Goal: Task Accomplishment & Management: Use online tool/utility

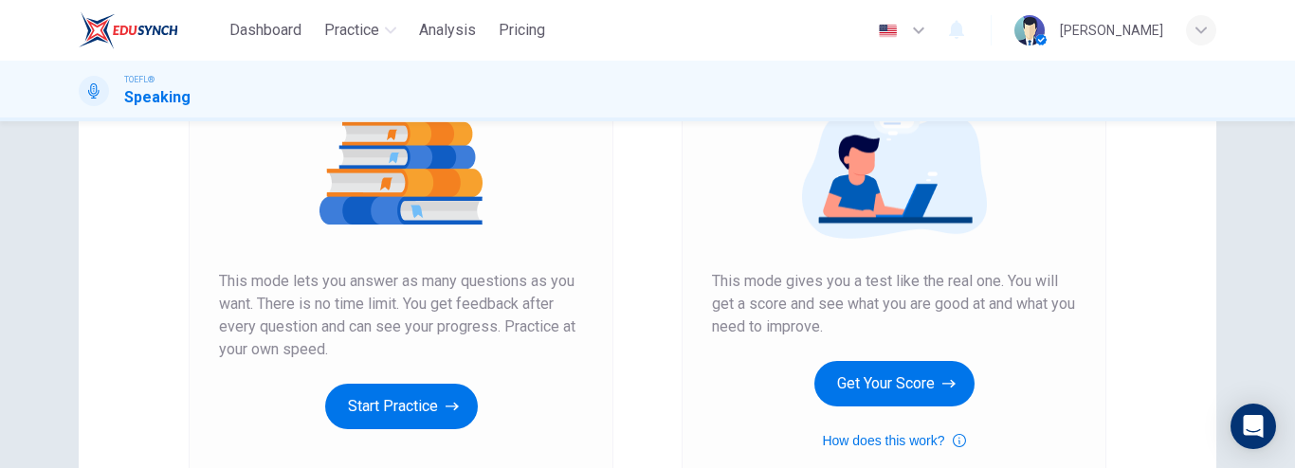
scroll to position [241, 0]
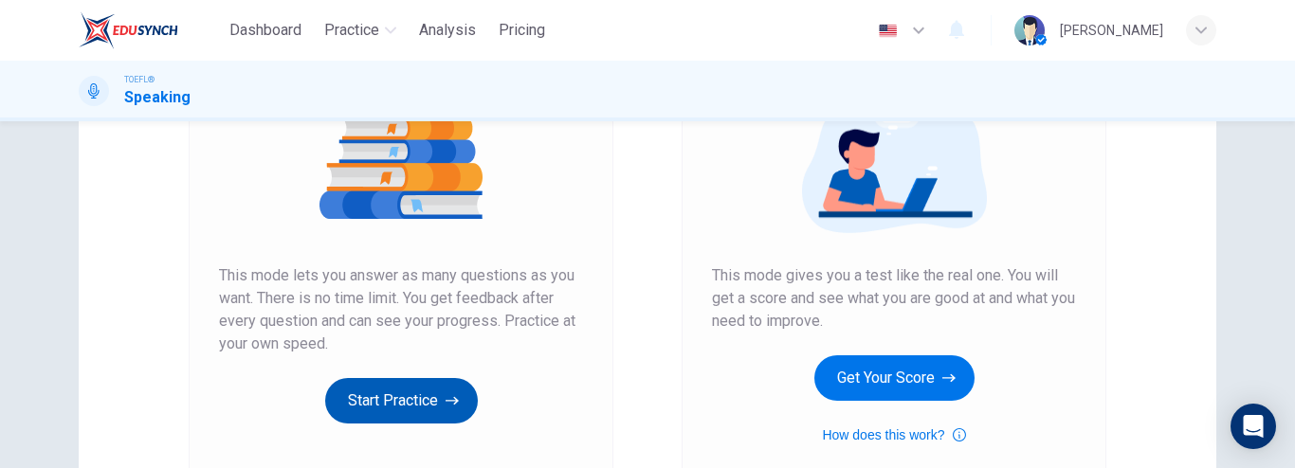
click at [394, 395] on button "Start Practice" at bounding box center [401, 401] width 153 height 46
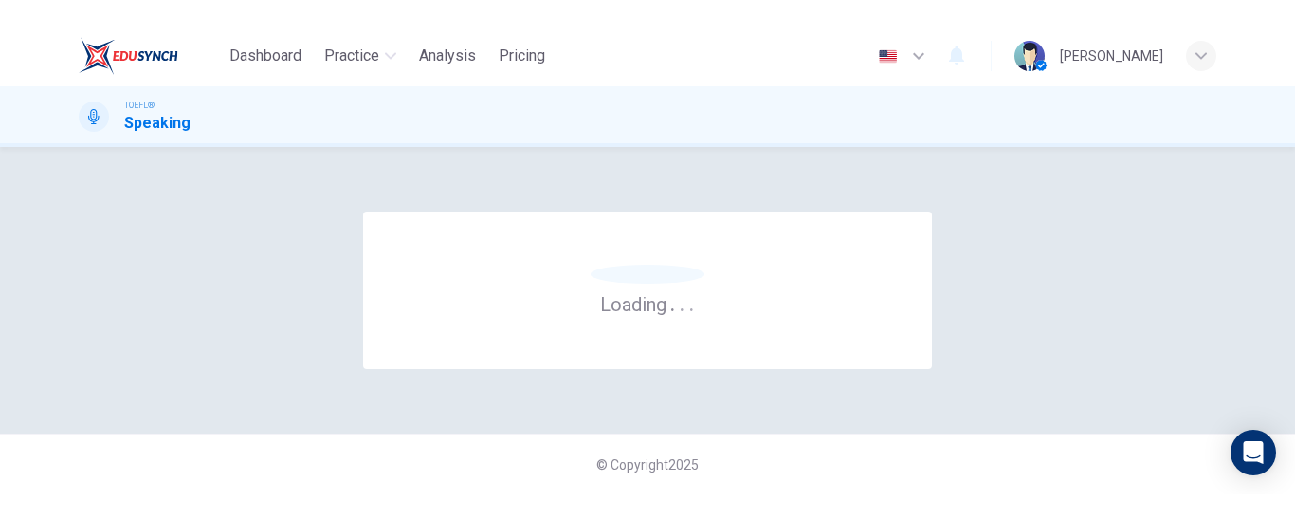
scroll to position [0, 0]
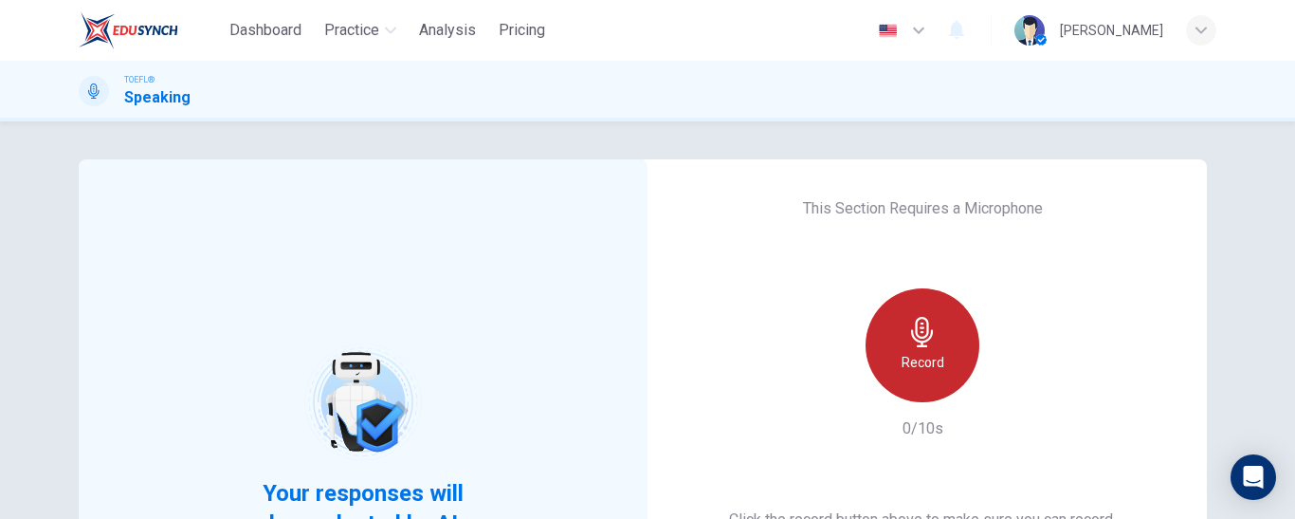
click at [928, 351] on h6 "Record" at bounding box center [923, 362] width 43 height 23
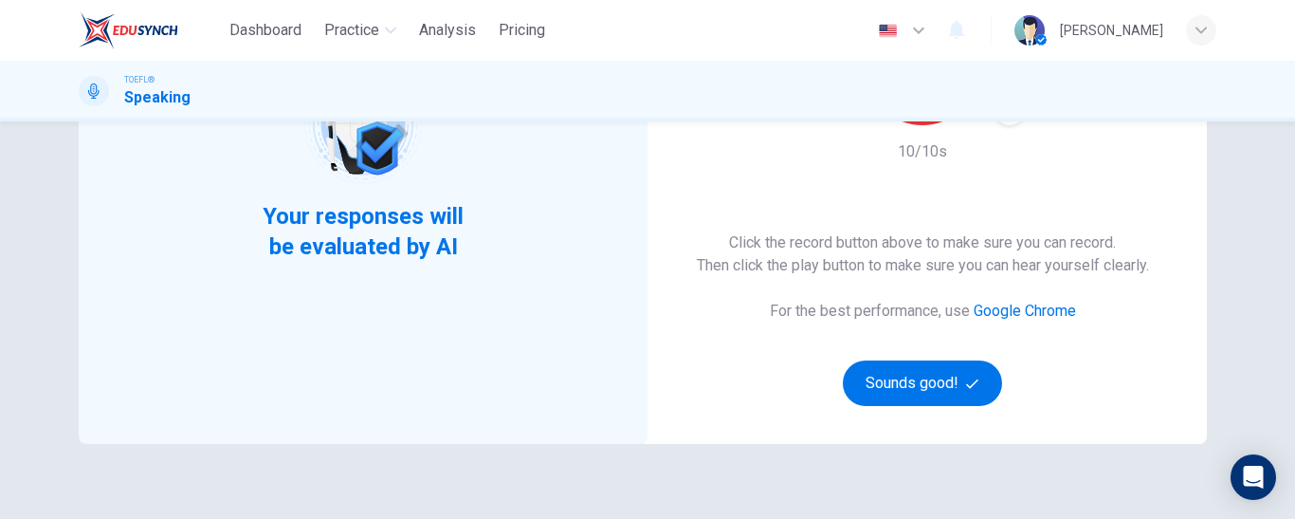
scroll to position [311, 0]
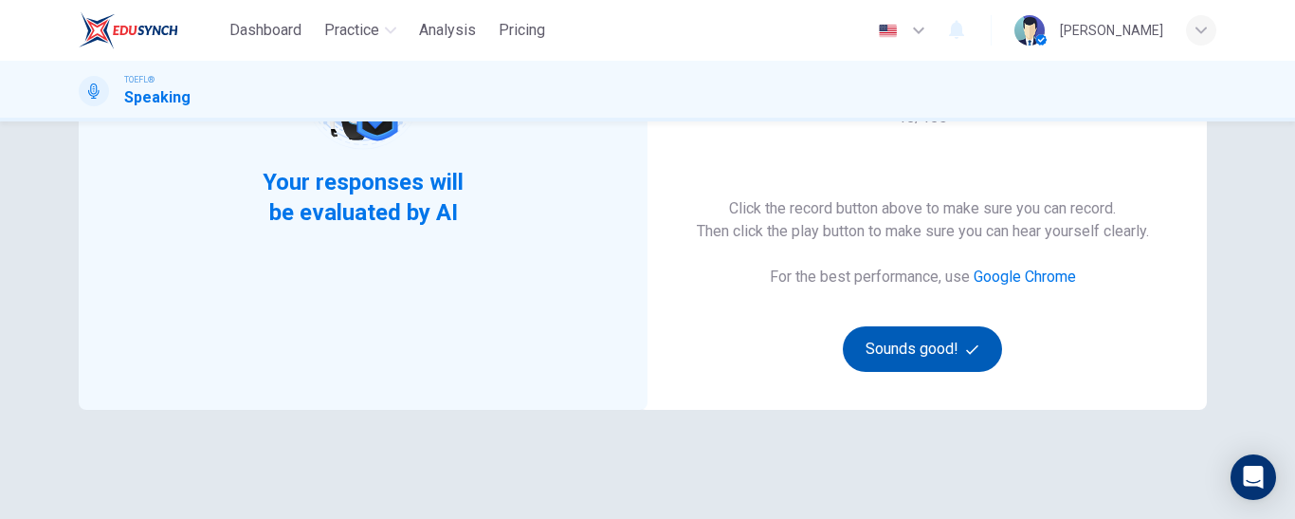
click at [893, 354] on button "Sounds good!" at bounding box center [922, 349] width 159 height 46
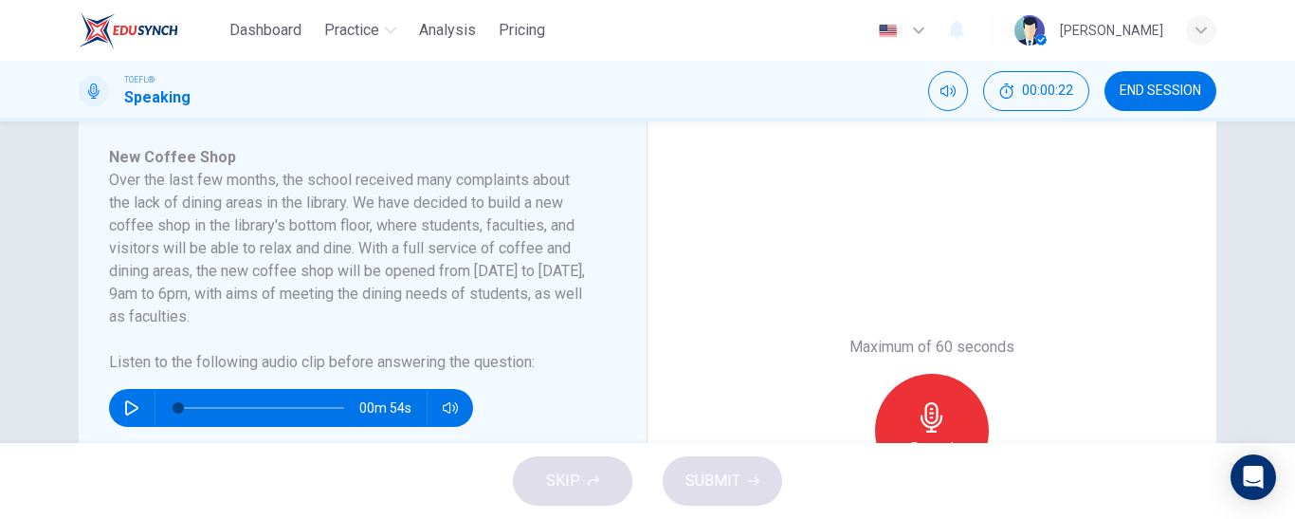
scroll to position [330, 0]
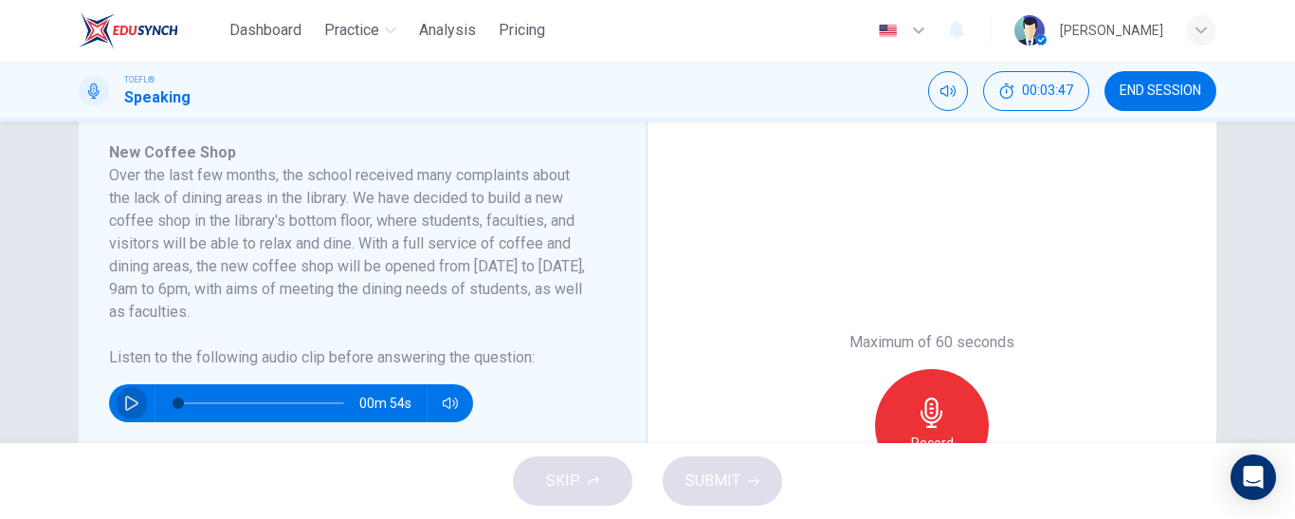
click at [124, 406] on icon "button" at bounding box center [131, 402] width 15 height 15
type input "0"
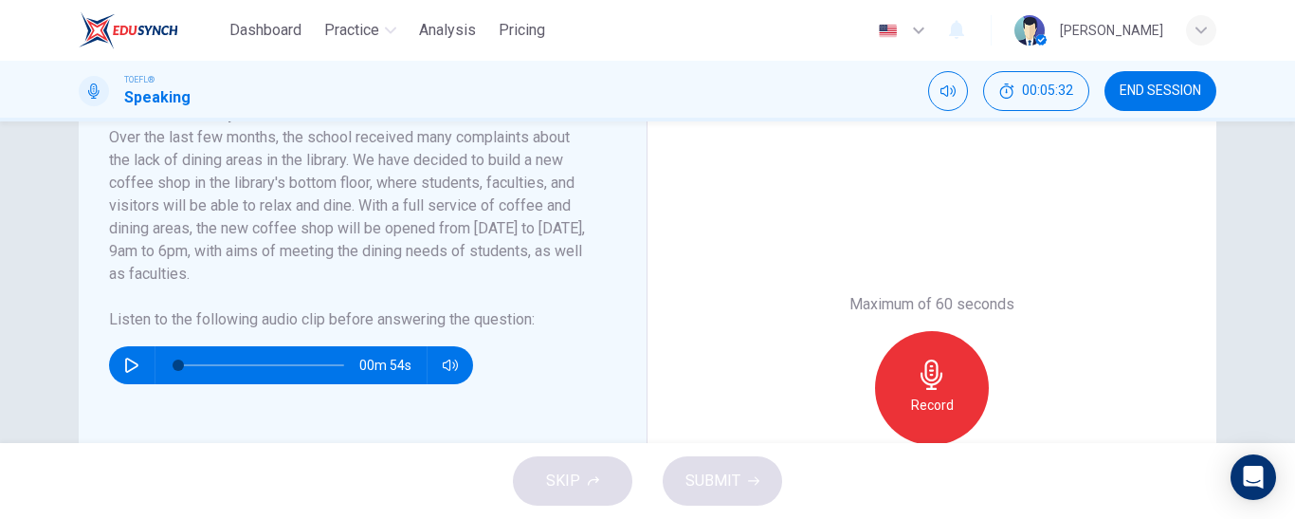
click at [491, 302] on div "Over the last few months, the school received many complaints about the lack of…" at bounding box center [351, 228] width 485 height 205
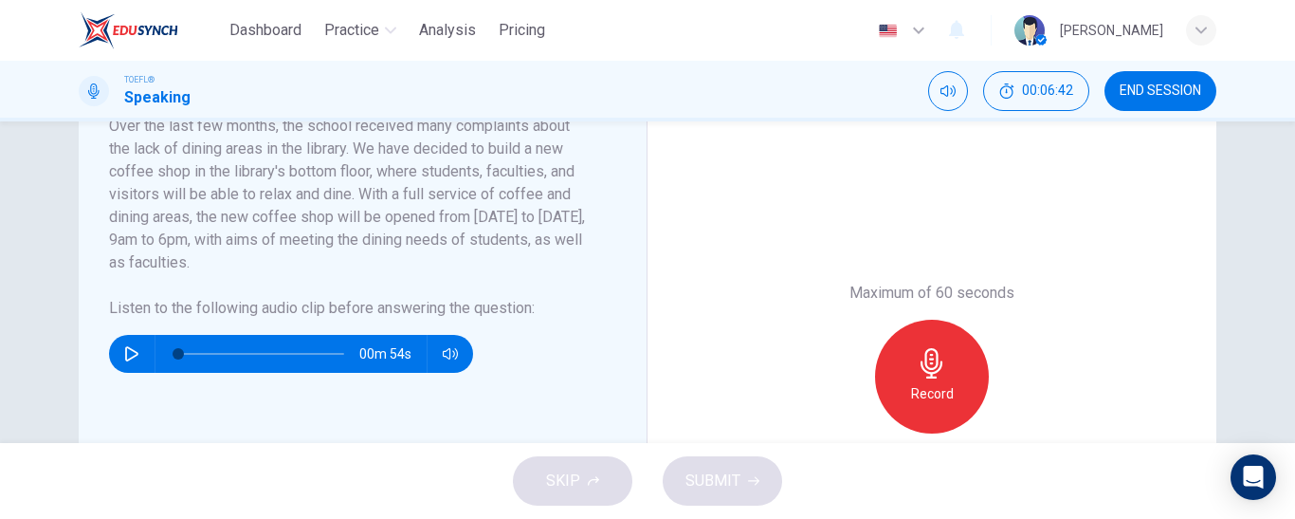
scroll to position [383, 0]
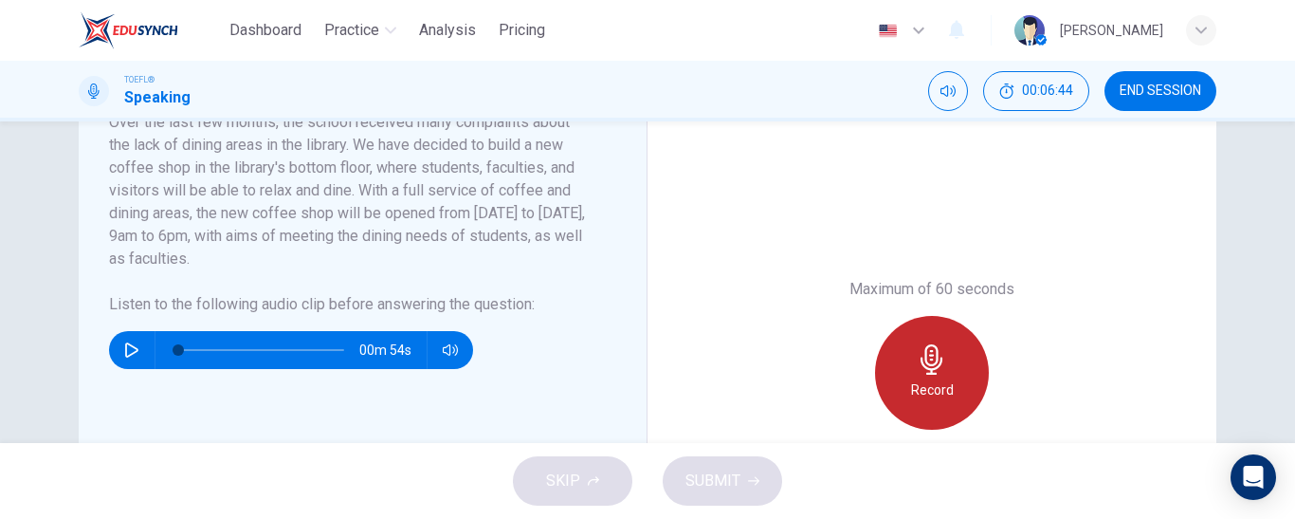
click at [949, 364] on div "Record" at bounding box center [932, 373] width 114 height 114
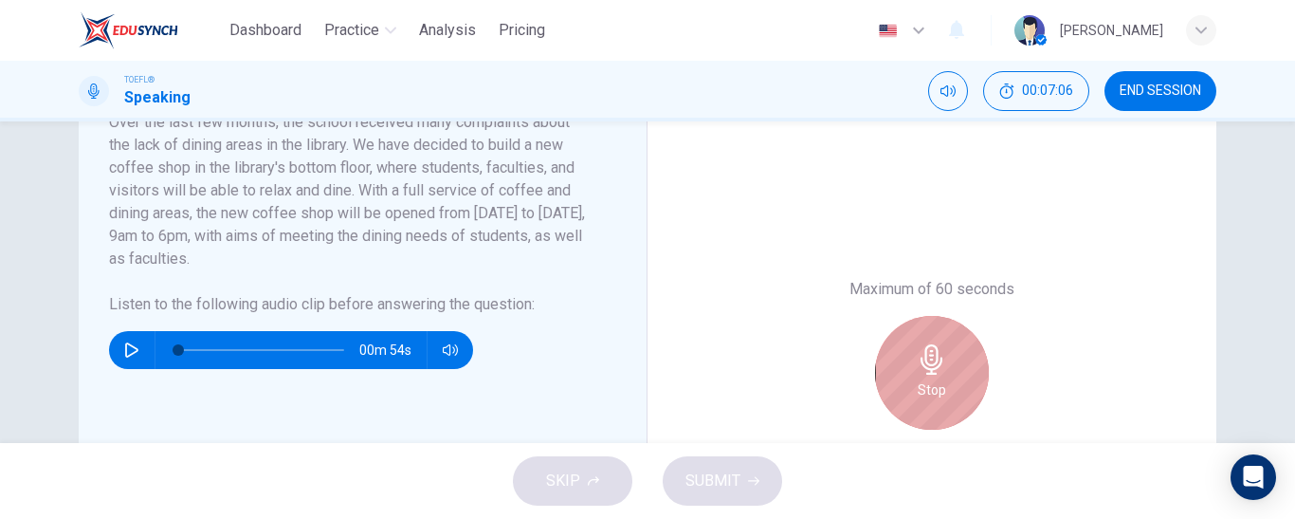
click at [949, 364] on div "Stop" at bounding box center [932, 373] width 114 height 114
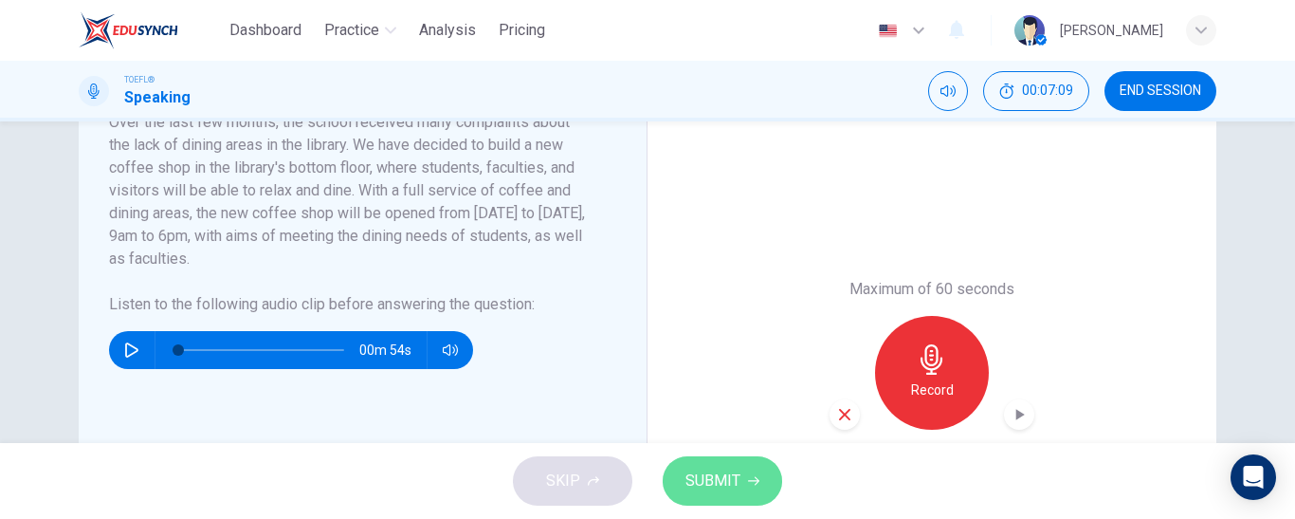
click at [713, 467] on span "SUBMIT" at bounding box center [713, 480] width 55 height 27
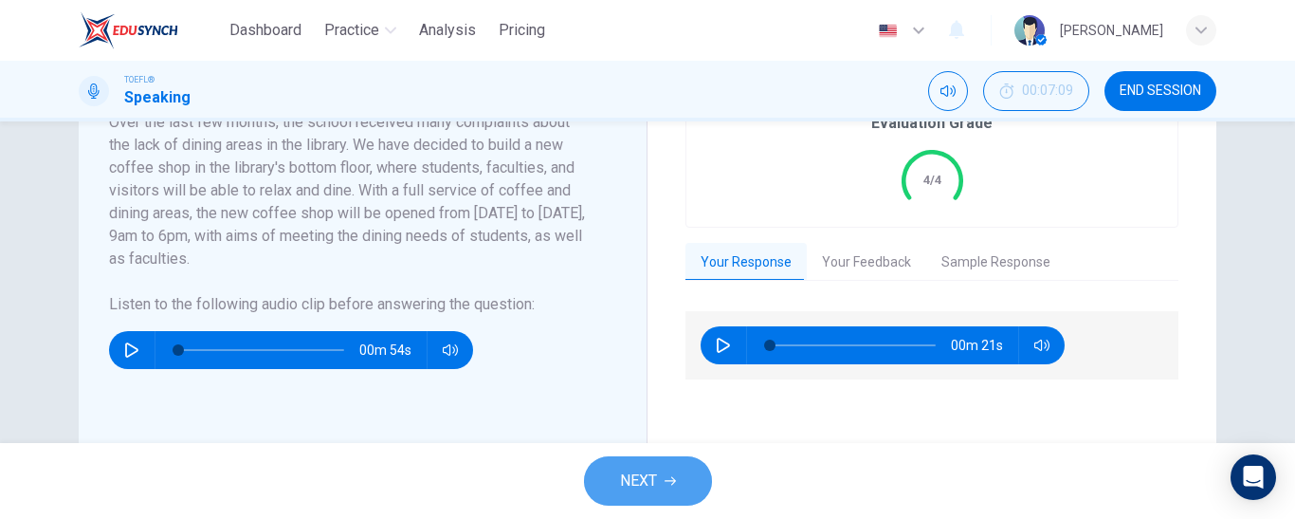
click at [608, 467] on button "NEXT" at bounding box center [648, 480] width 128 height 49
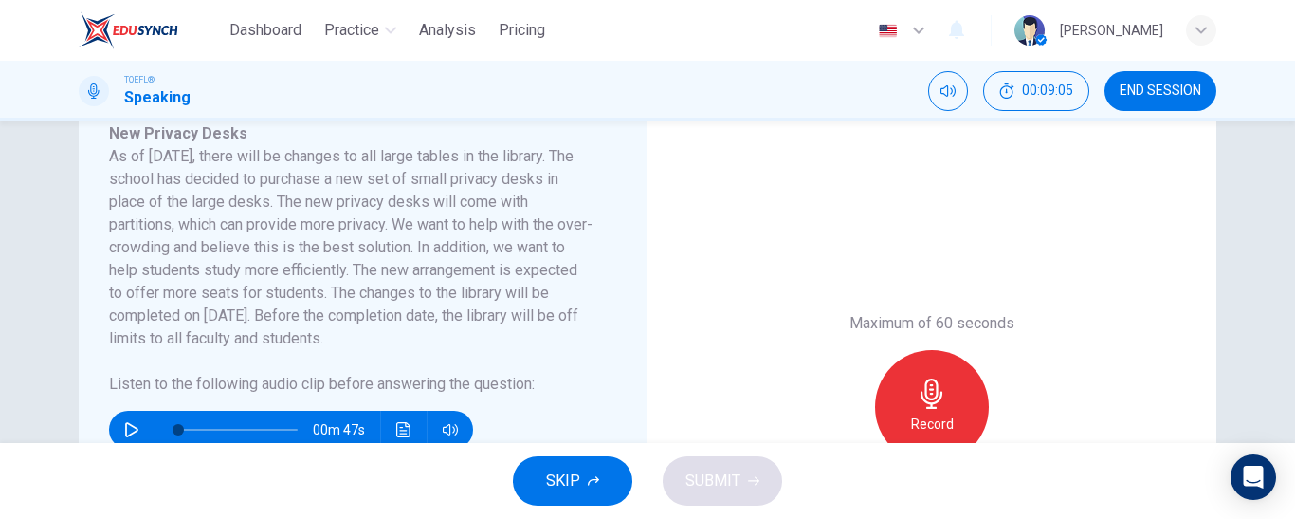
scroll to position [387, 0]
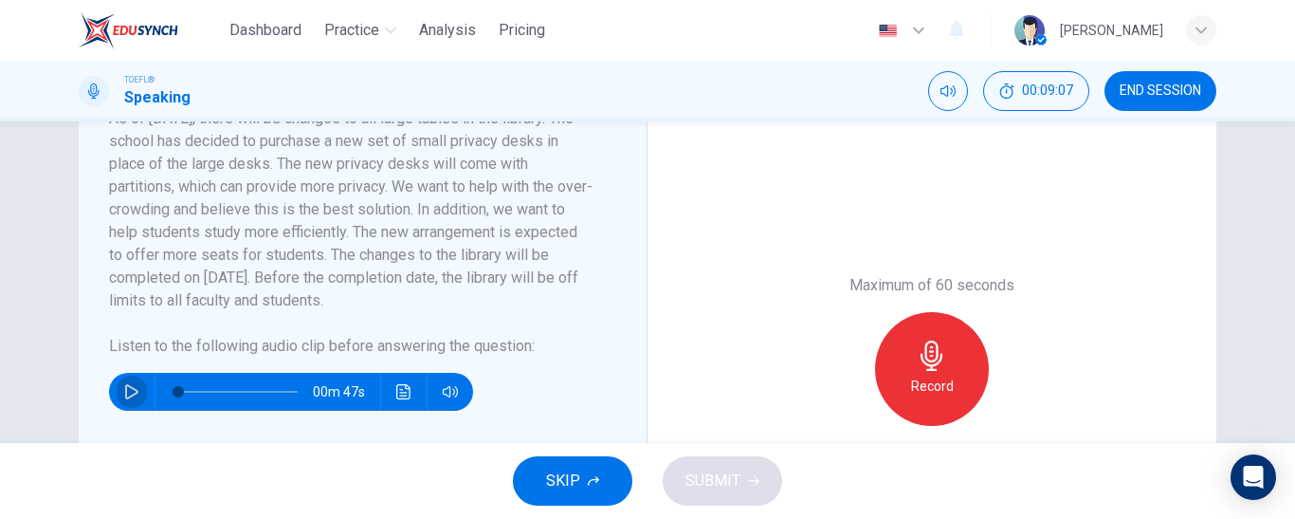
click at [124, 383] on button "button" at bounding box center [132, 392] width 30 height 38
type input "0"
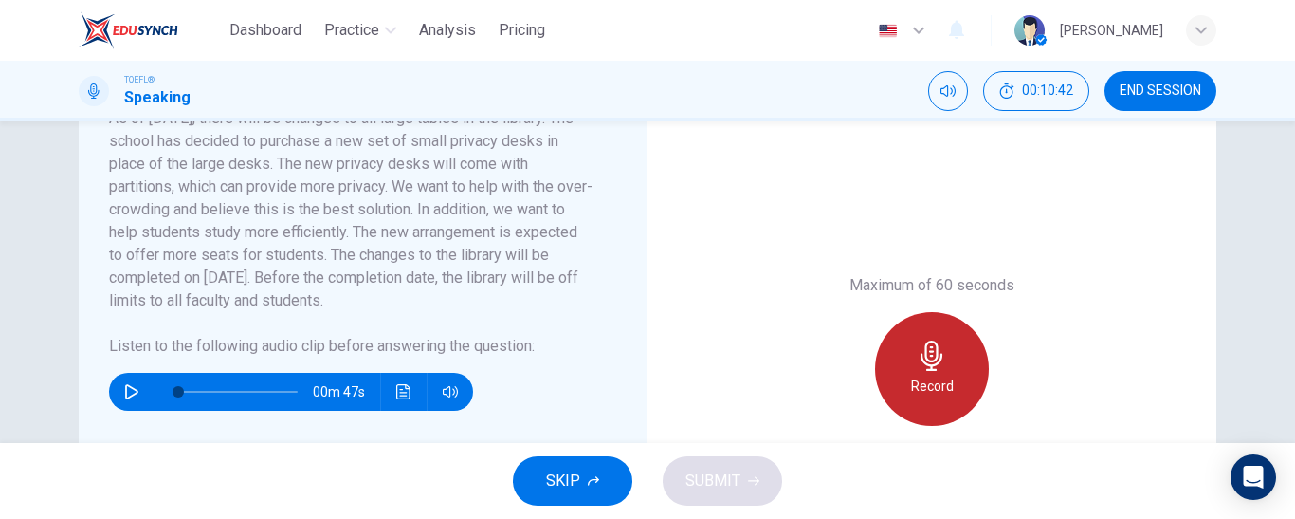
click at [933, 378] on h6 "Record" at bounding box center [932, 386] width 43 height 23
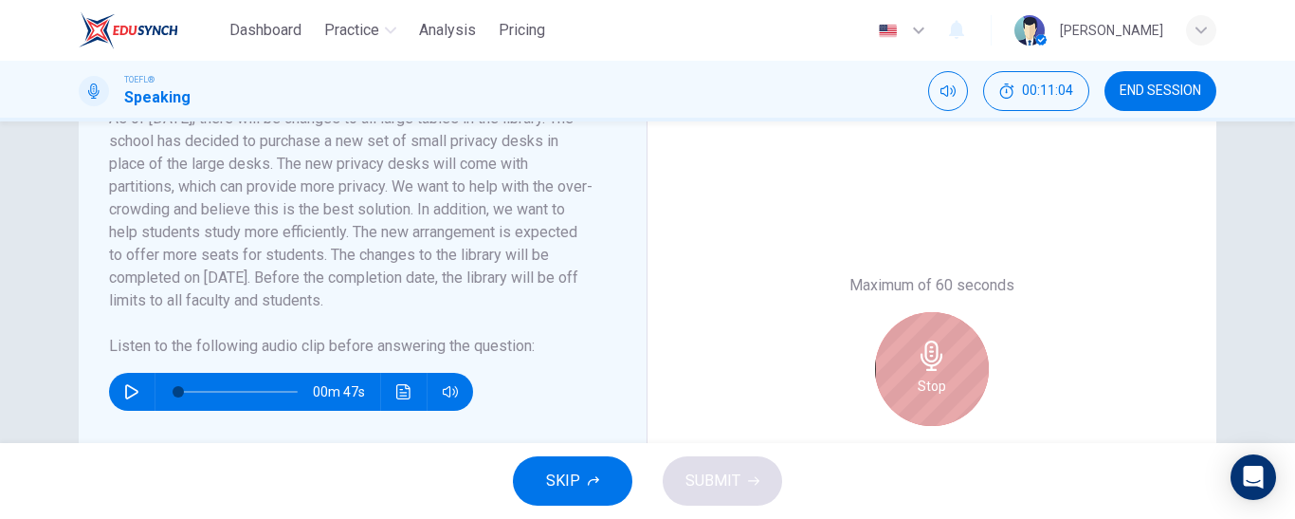
click at [934, 367] on icon "button" at bounding box center [932, 355] width 30 height 30
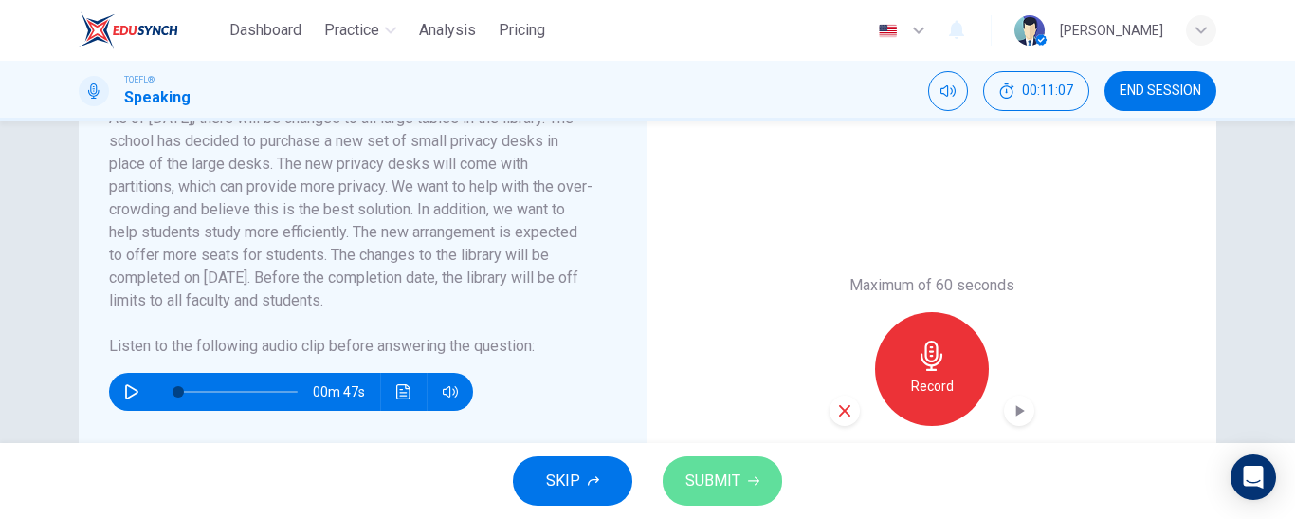
click at [717, 467] on span "SUBMIT" at bounding box center [713, 480] width 55 height 27
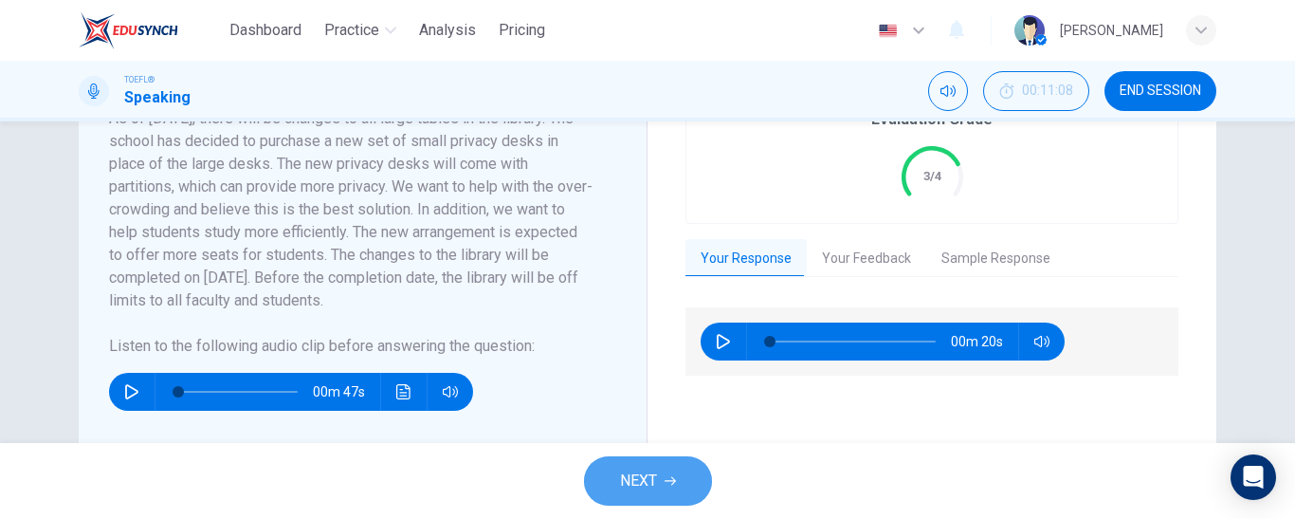
click at [629, 467] on span "NEXT" at bounding box center [638, 480] width 37 height 27
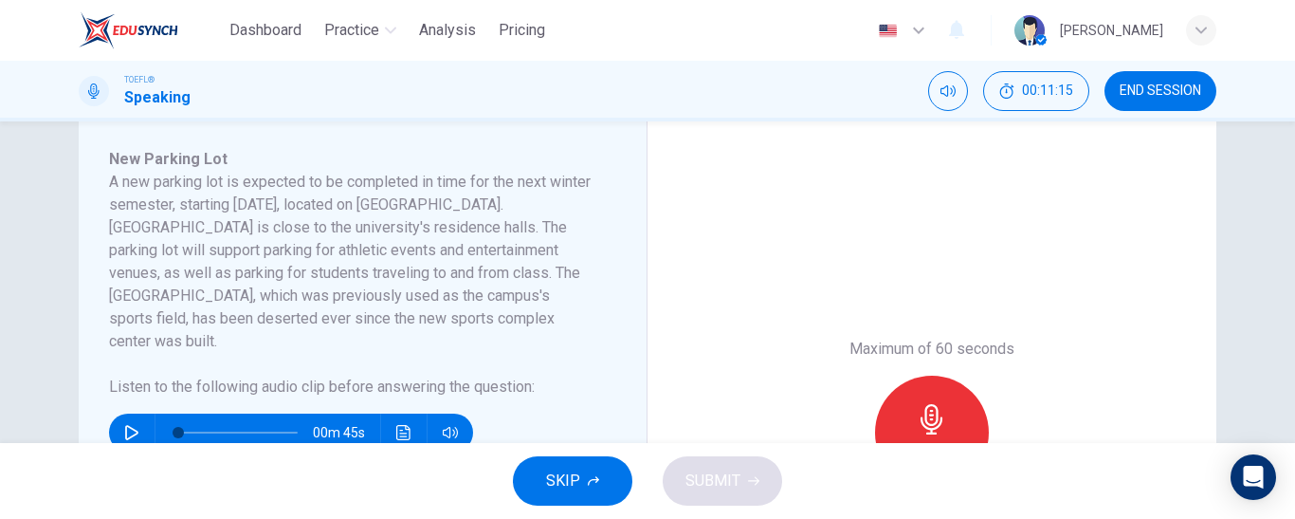
scroll to position [321, 0]
click at [0, 409] on div "Question 3 Question Type : Integrated 2 Directions : You will now read a short …" at bounding box center [647, 281] width 1295 height 321
click at [119, 415] on button "button" at bounding box center [132, 434] width 30 height 38
click at [2, 268] on div "Question 3 Question Type : Integrated 2 Directions : You will now read a short …" at bounding box center [647, 281] width 1295 height 321
click at [126, 429] on icon "button" at bounding box center [131, 434] width 10 height 11
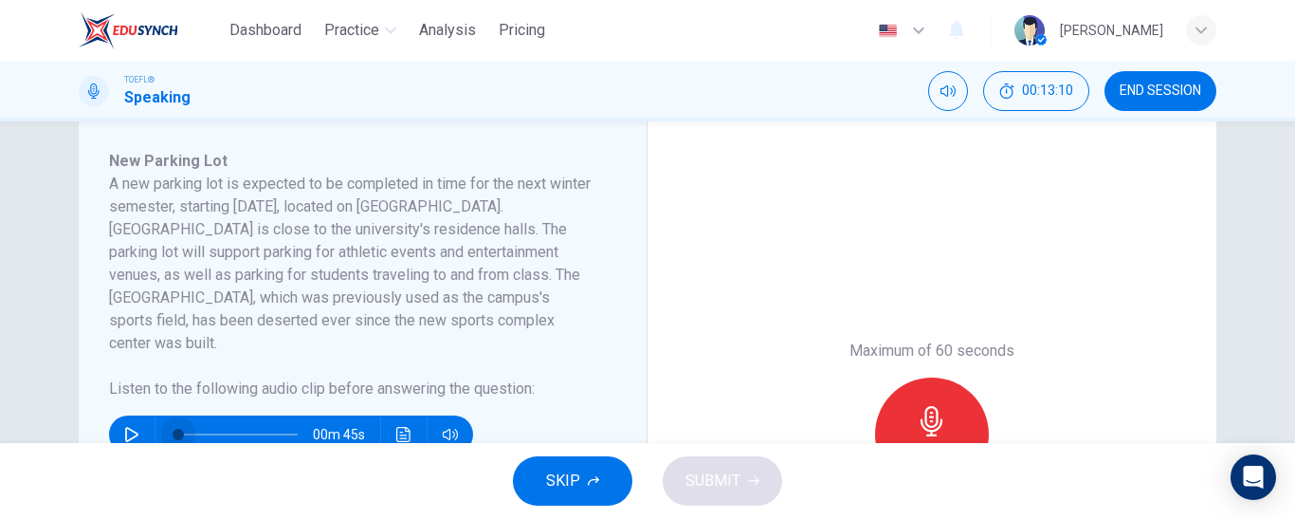
drag, startPoint x: 244, startPoint y: 409, endPoint x: 165, endPoint y: 408, distance: 78.7
click at [173, 429] on span at bounding box center [178, 434] width 11 height 11
click at [124, 427] on icon "button" at bounding box center [131, 434] width 15 height 15
click at [223, 421] on span at bounding box center [237, 434] width 119 height 27
click at [127, 427] on icon "button" at bounding box center [131, 434] width 13 height 15
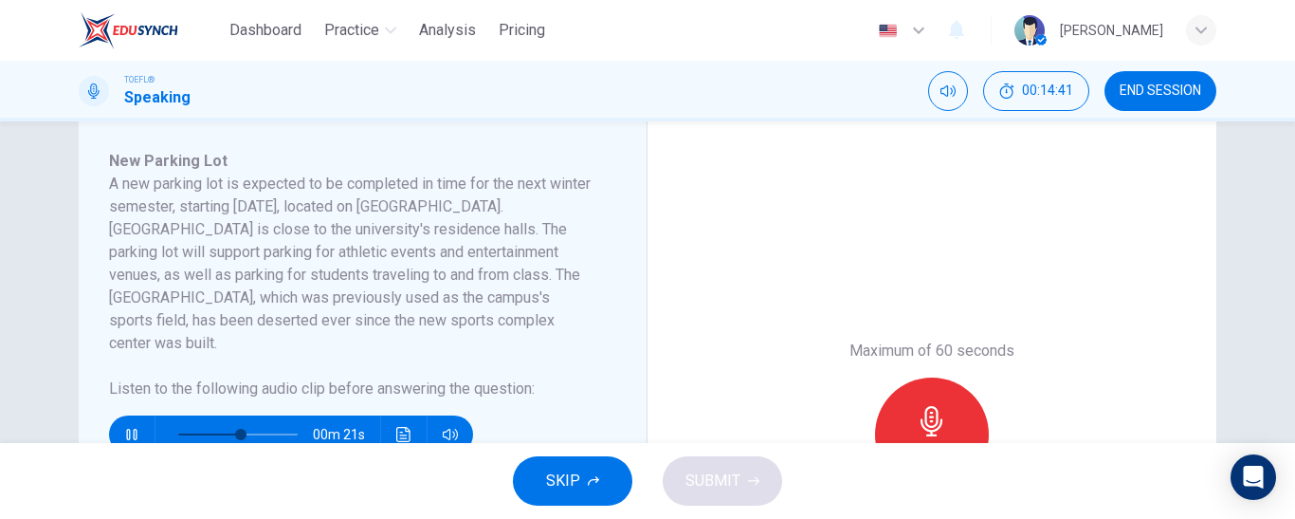
click at [127, 427] on icon "button" at bounding box center [131, 434] width 15 height 15
click at [127, 427] on icon "button" at bounding box center [131, 434] width 13 height 15
click at [127, 427] on icon "button" at bounding box center [131, 434] width 15 height 15
click at [239, 429] on span at bounding box center [242, 434] width 11 height 11
click at [116, 415] on div "00m 20s" at bounding box center [291, 434] width 364 height 38
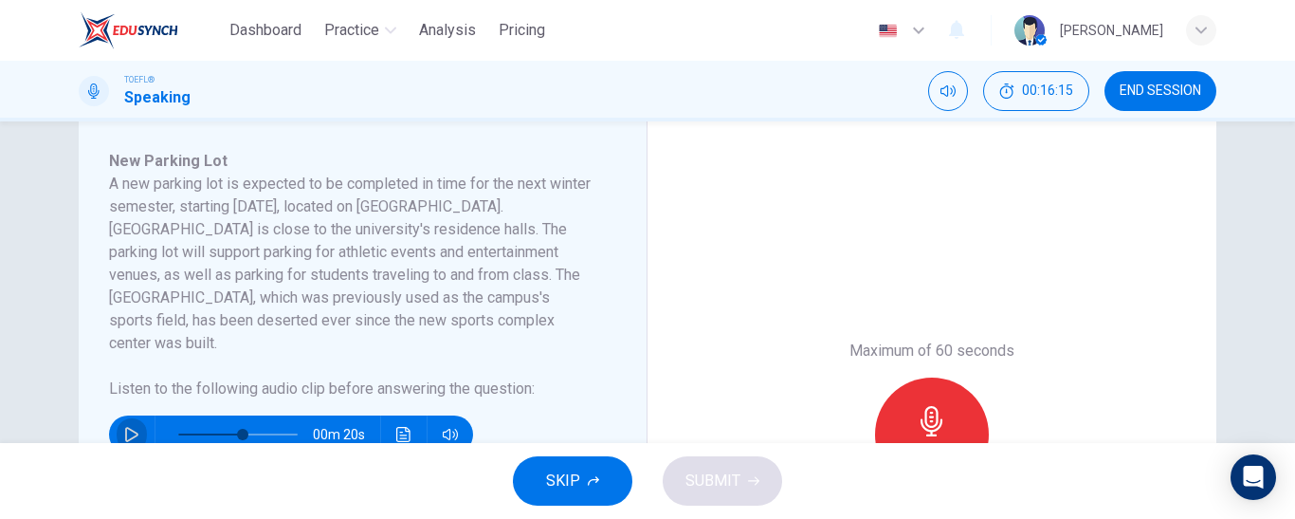
click at [117, 415] on button "button" at bounding box center [132, 434] width 30 height 38
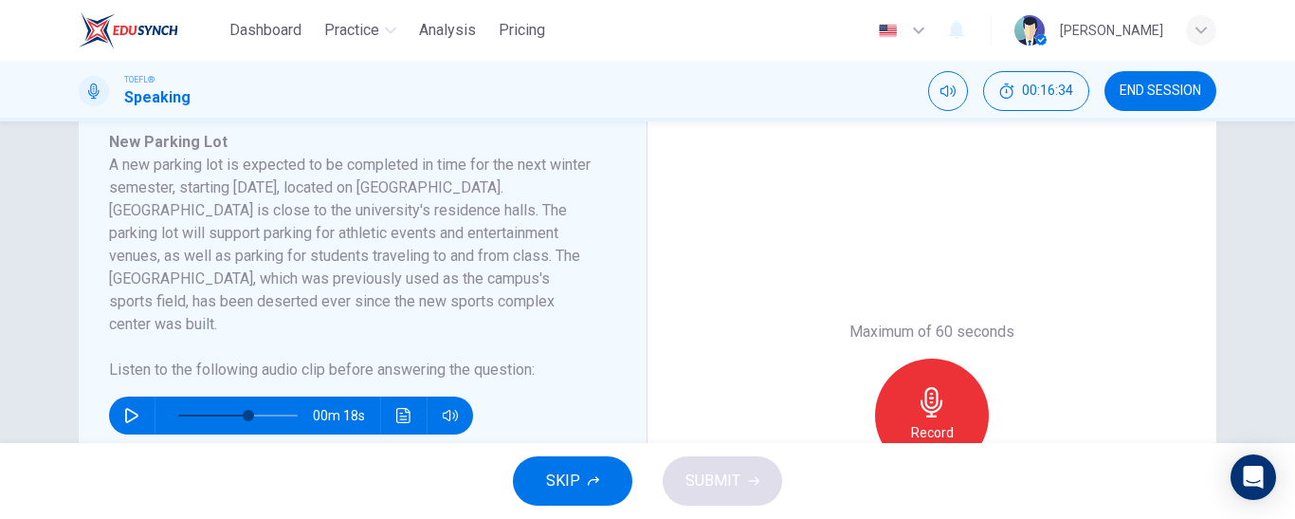
scroll to position [342, 0]
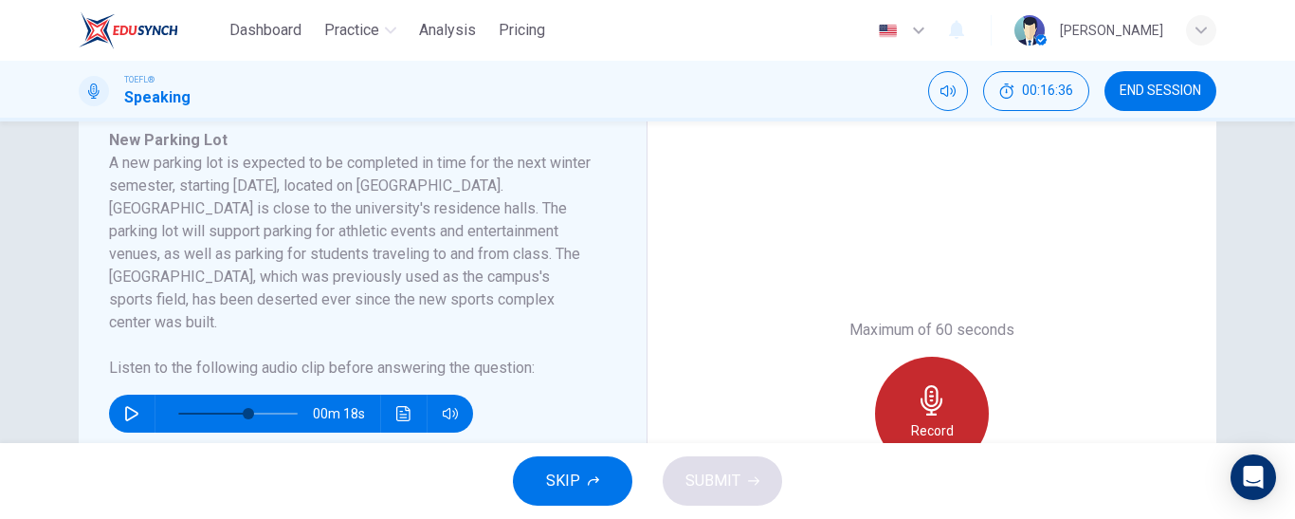
click at [922, 414] on icon "button" at bounding box center [932, 400] width 30 height 30
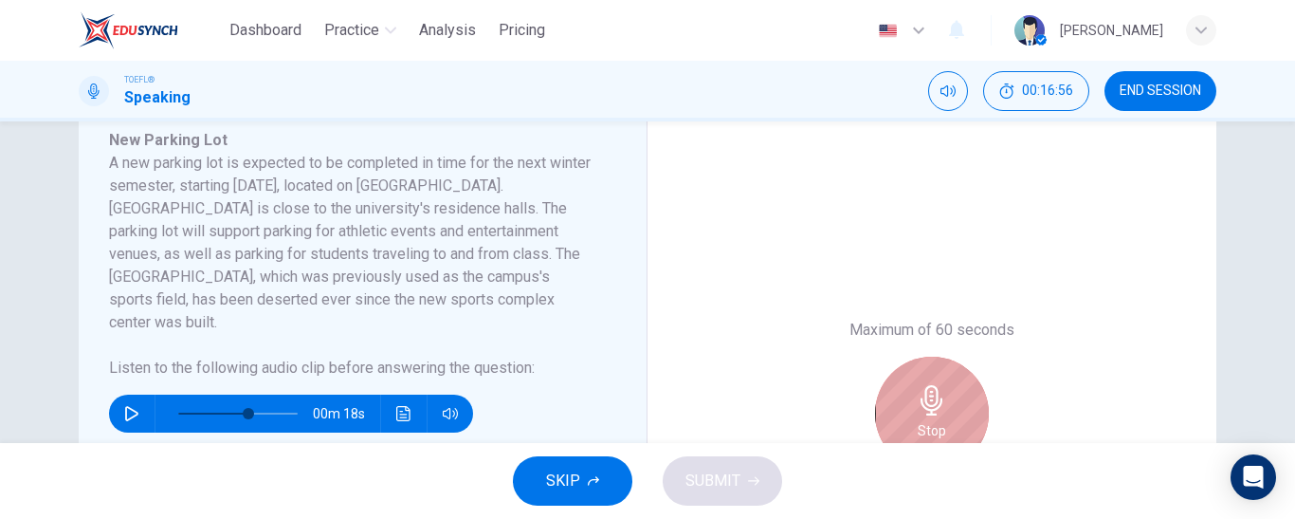
click at [942, 390] on div "Stop" at bounding box center [932, 414] width 114 height 114
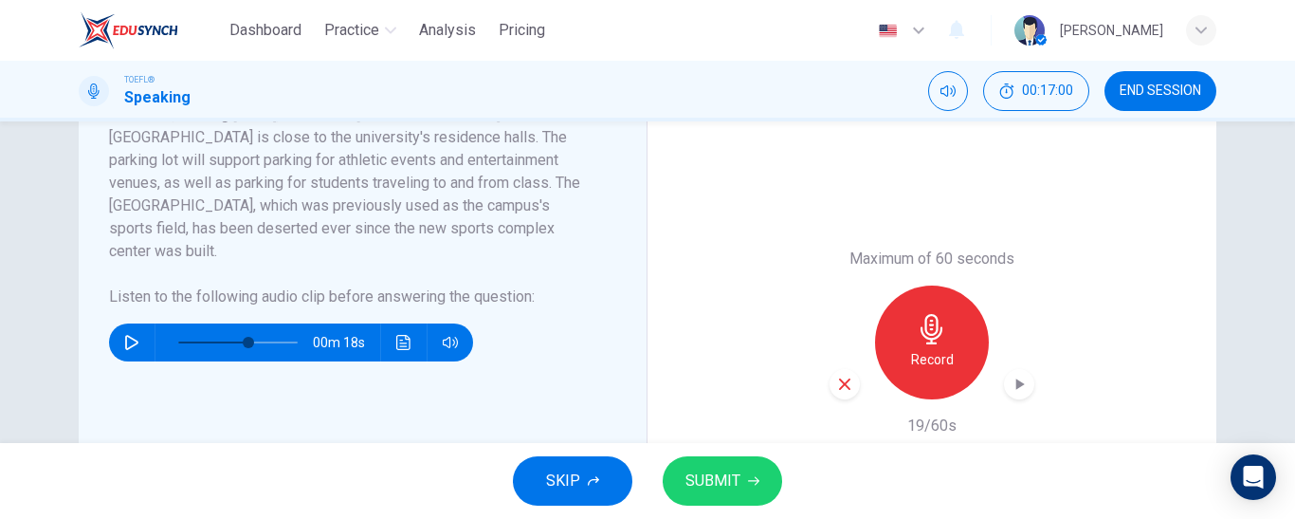
scroll to position [425, 0]
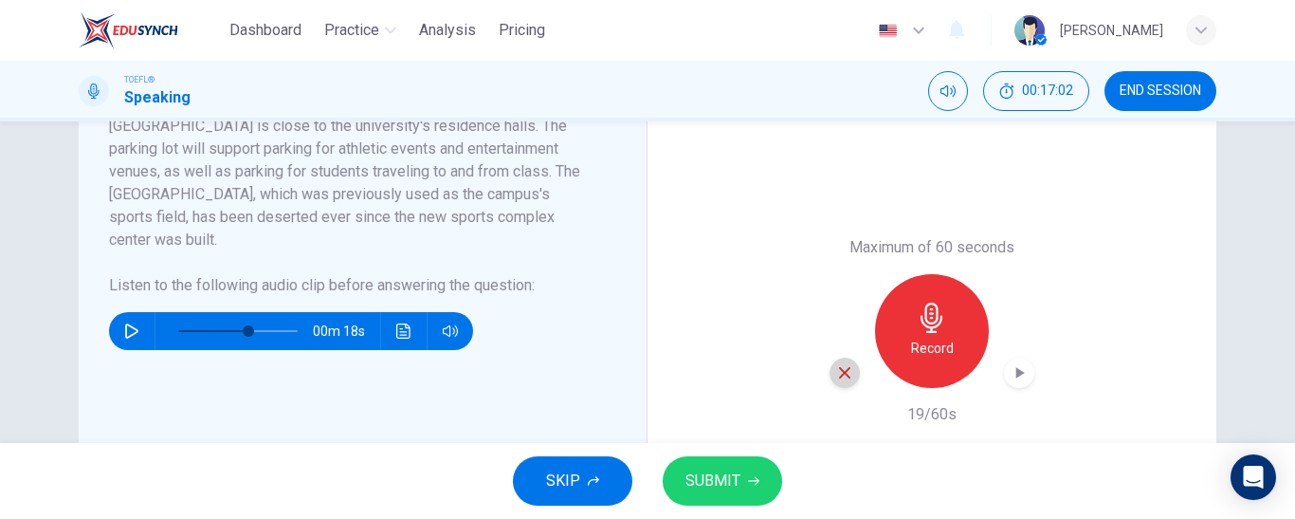
click at [838, 379] on icon "button" at bounding box center [844, 372] width 17 height 17
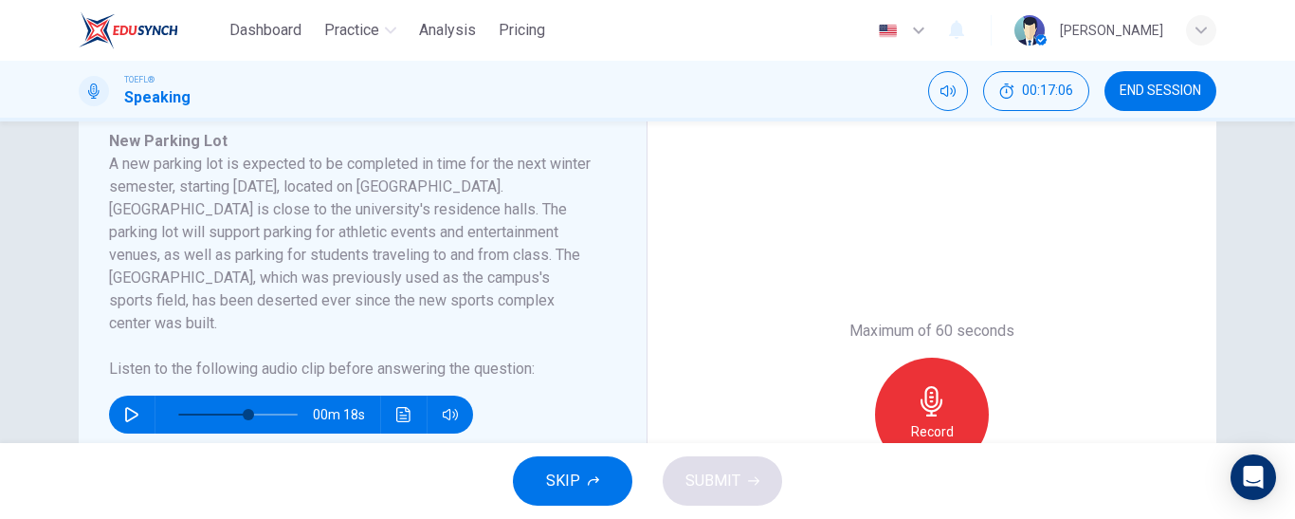
scroll to position [358, 0]
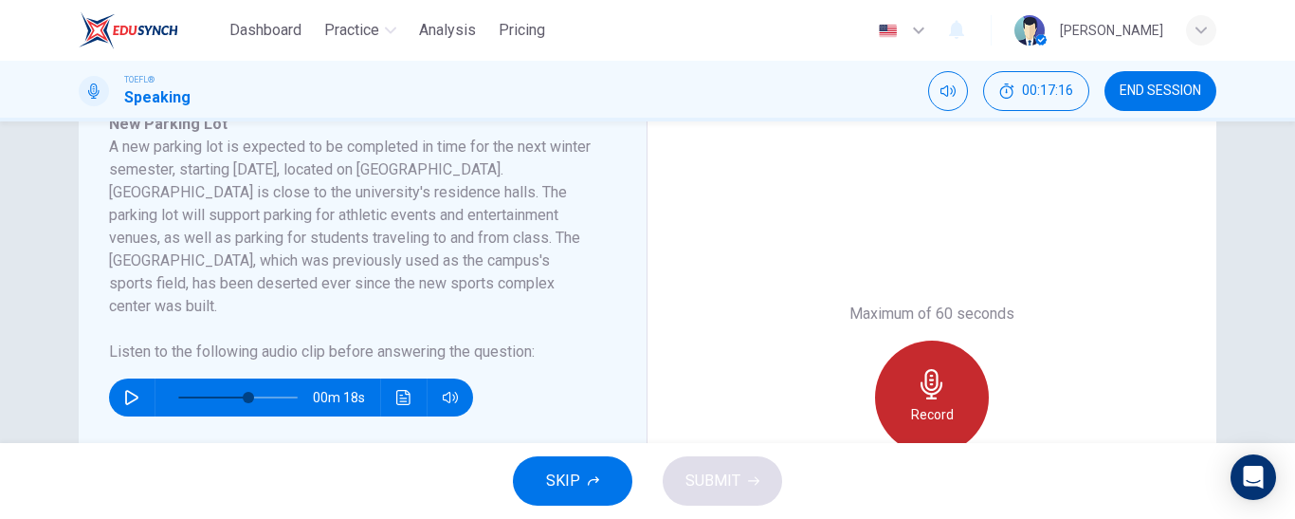
click at [917, 392] on icon "button" at bounding box center [932, 384] width 30 height 30
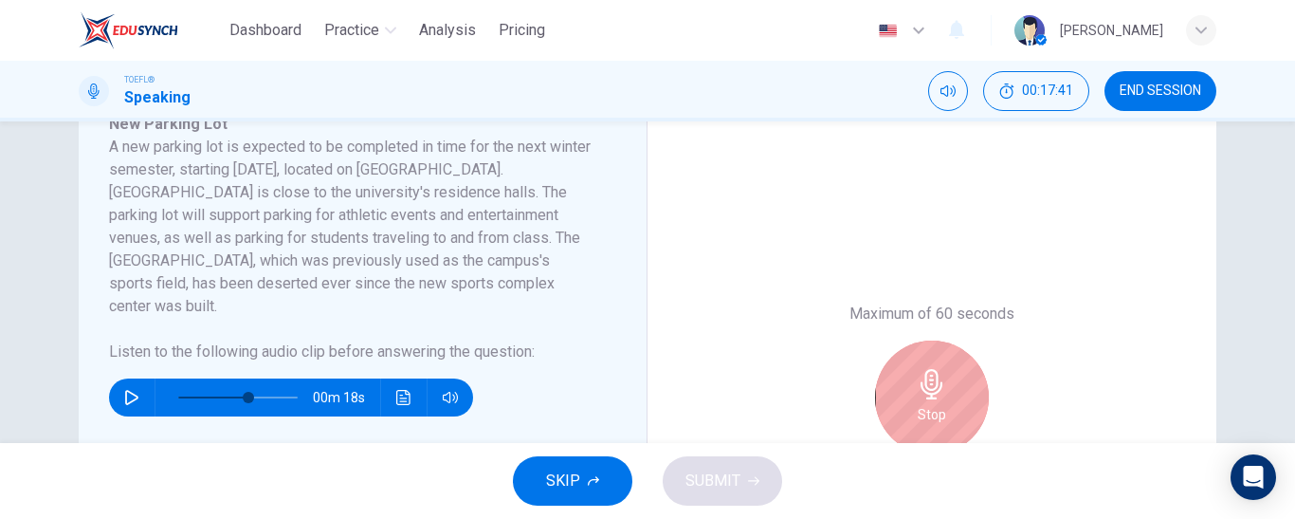
click at [942, 399] on div "Stop" at bounding box center [932, 397] width 114 height 114
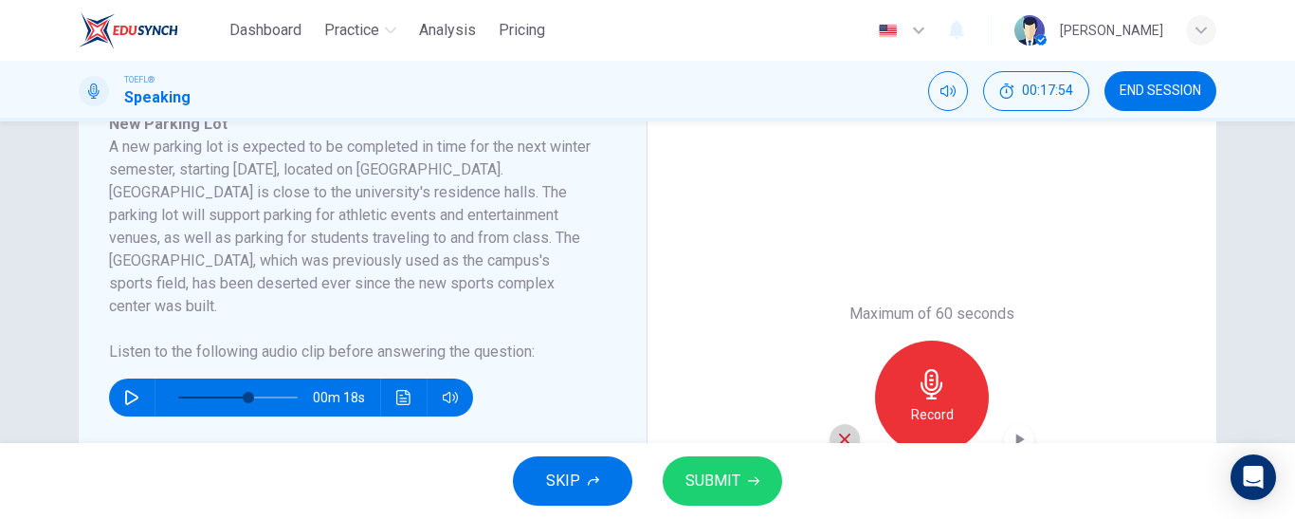
click at [840, 435] on icon "button" at bounding box center [844, 438] width 17 height 17
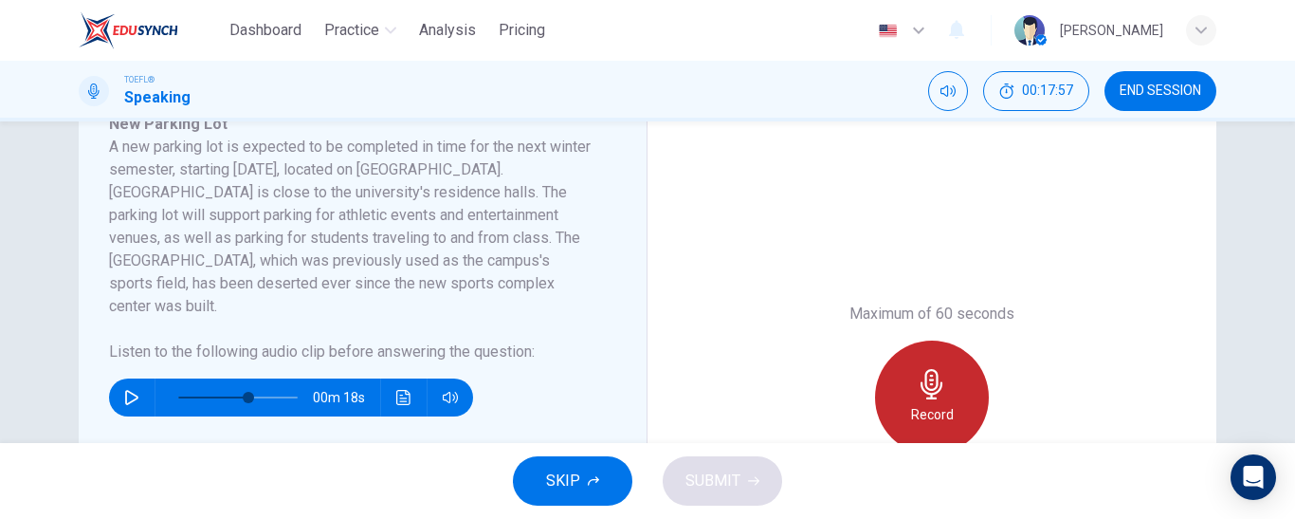
click at [924, 396] on icon "button" at bounding box center [932, 384] width 30 height 30
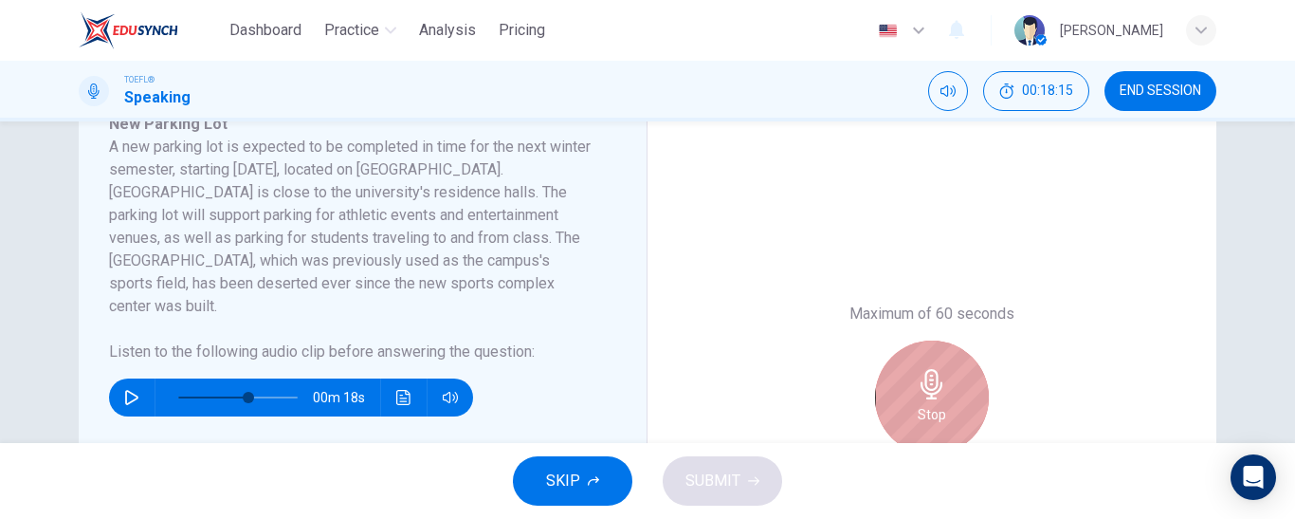
click at [929, 398] on icon "button" at bounding box center [932, 384] width 22 height 30
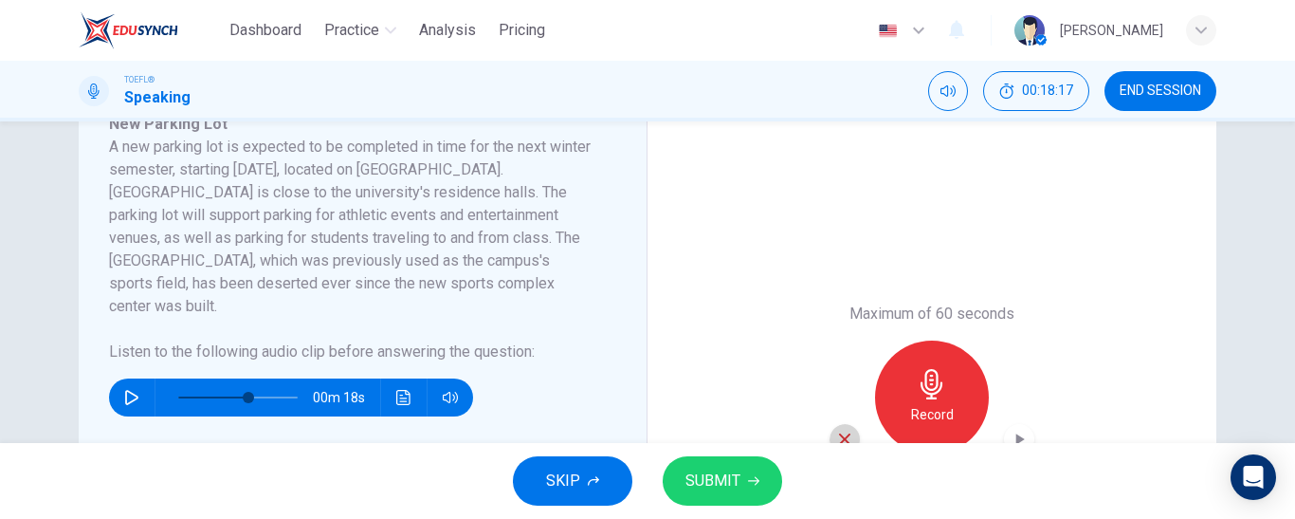
click at [838, 435] on icon "button" at bounding box center [844, 438] width 17 height 17
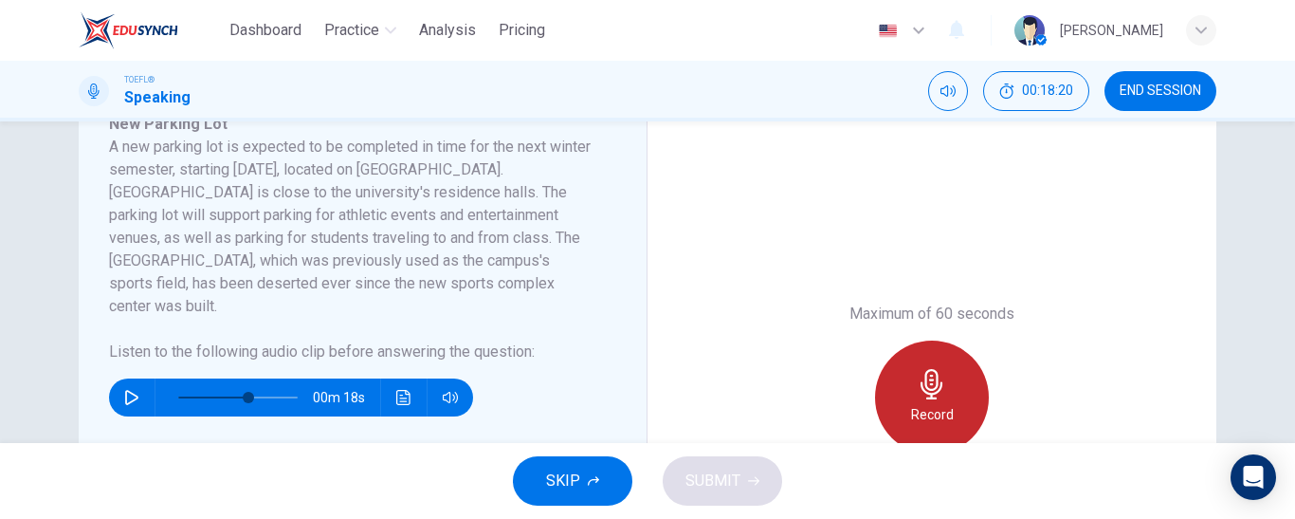
click at [931, 381] on icon "button" at bounding box center [932, 384] width 30 height 30
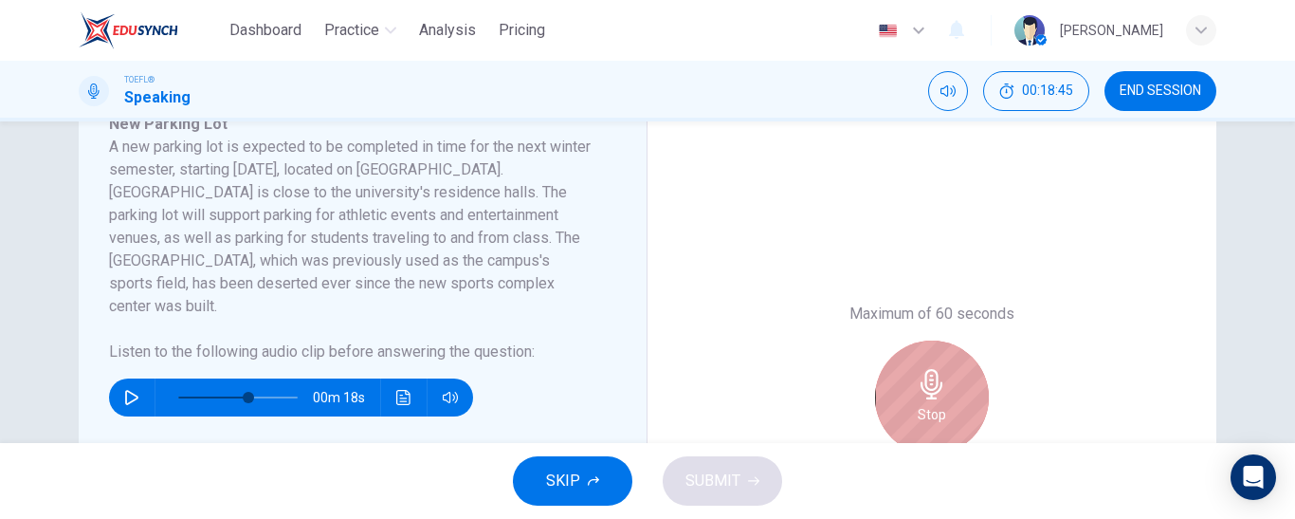
click at [929, 368] on div "Stop" at bounding box center [932, 397] width 114 height 114
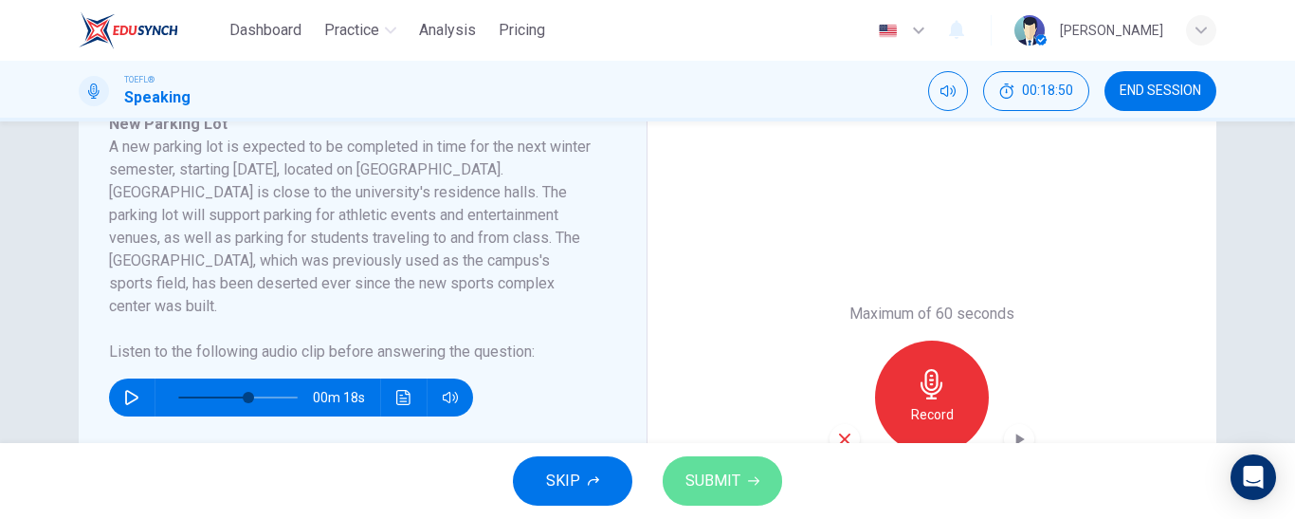
click at [692, 467] on span "SUBMIT" at bounding box center [713, 480] width 55 height 27
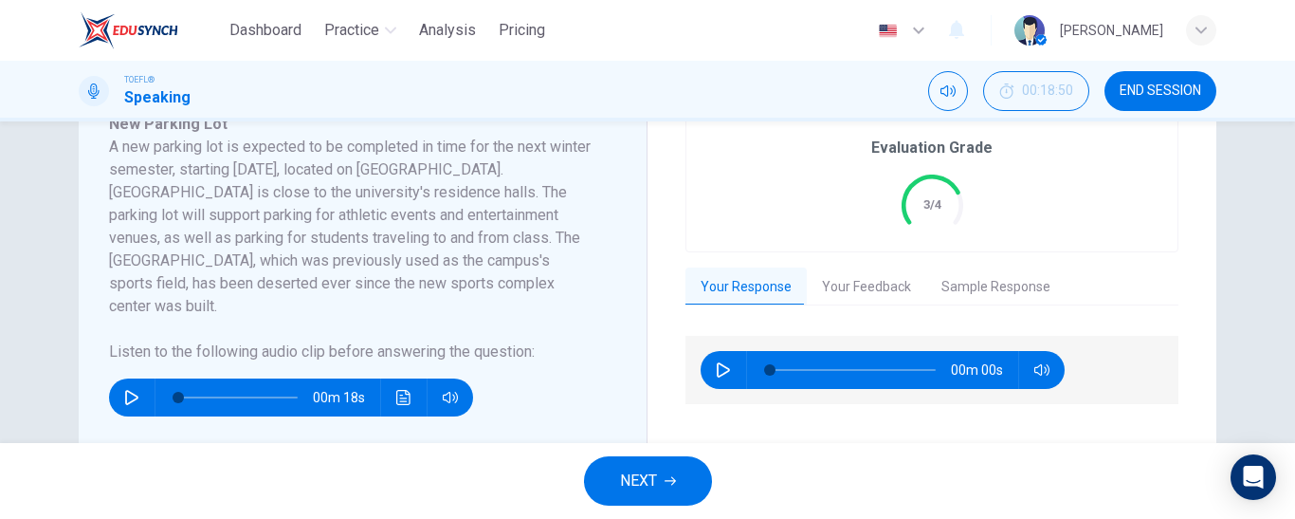
type input "0"
click at [655, 467] on span "NEXT" at bounding box center [638, 480] width 37 height 27
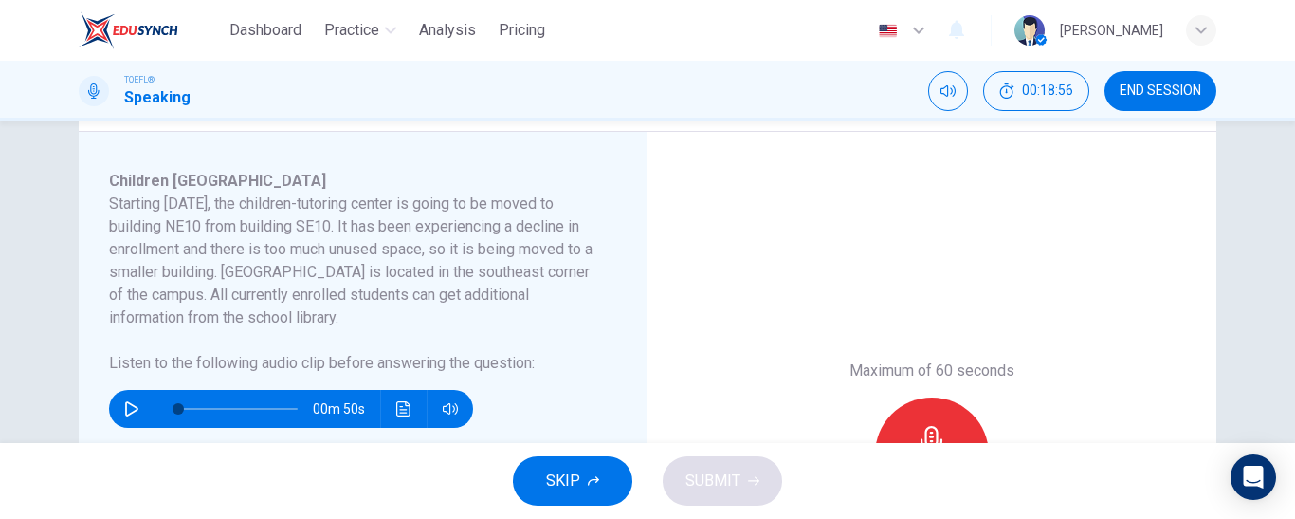
scroll to position [305, 0]
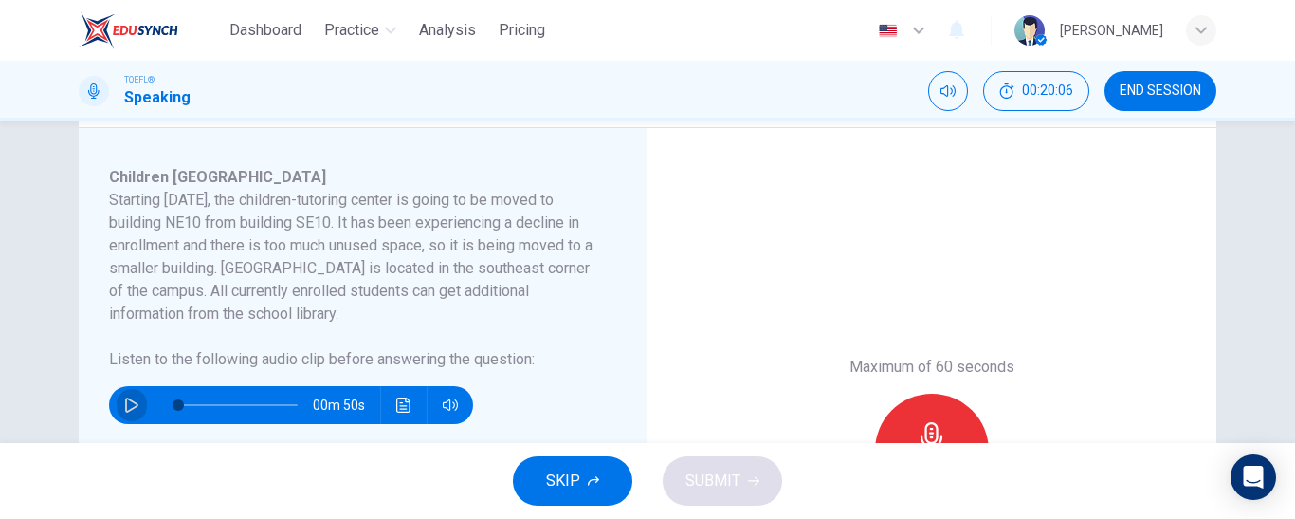
click at [125, 397] on icon "button" at bounding box center [131, 404] width 15 height 15
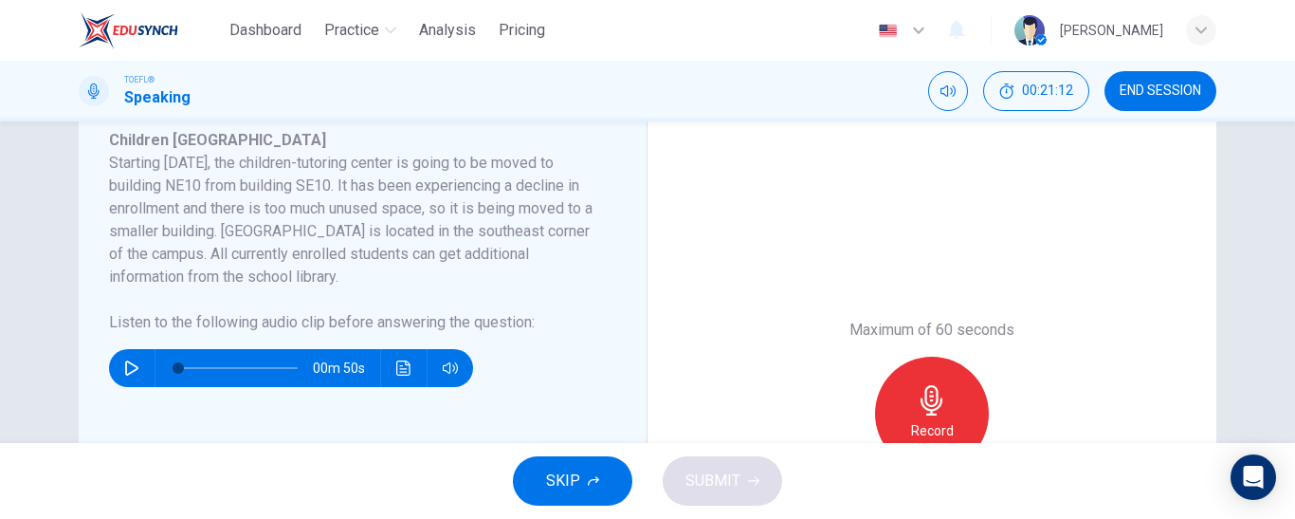
scroll to position [330, 0]
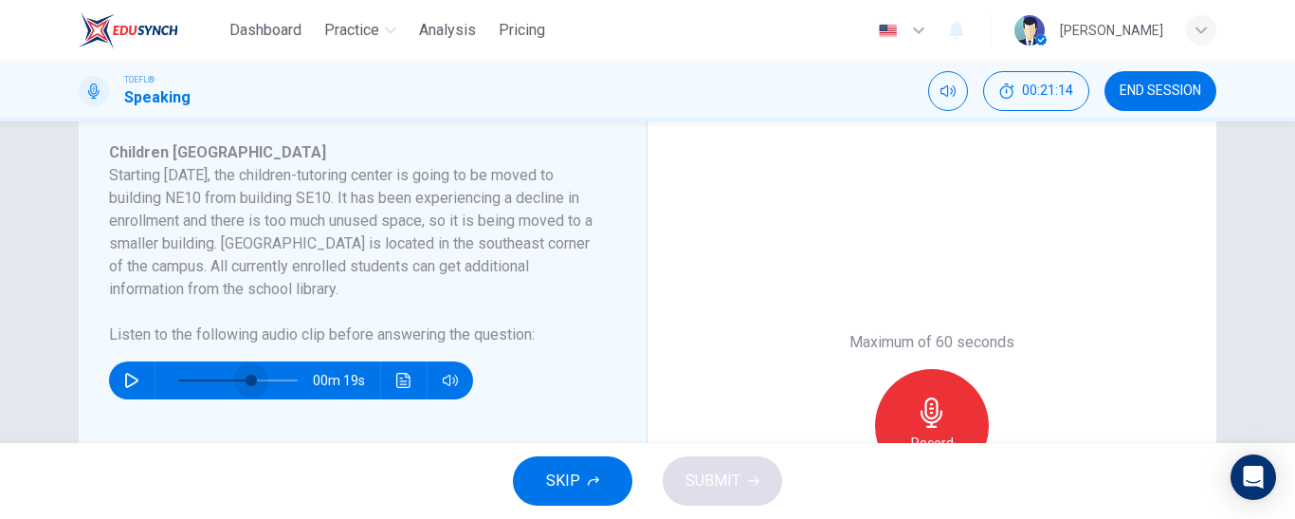
click at [247, 375] on span at bounding box center [237, 380] width 119 height 27
click at [124, 380] on icon "button" at bounding box center [131, 380] width 15 height 15
click at [898, 408] on div "Record" at bounding box center [932, 426] width 114 height 114
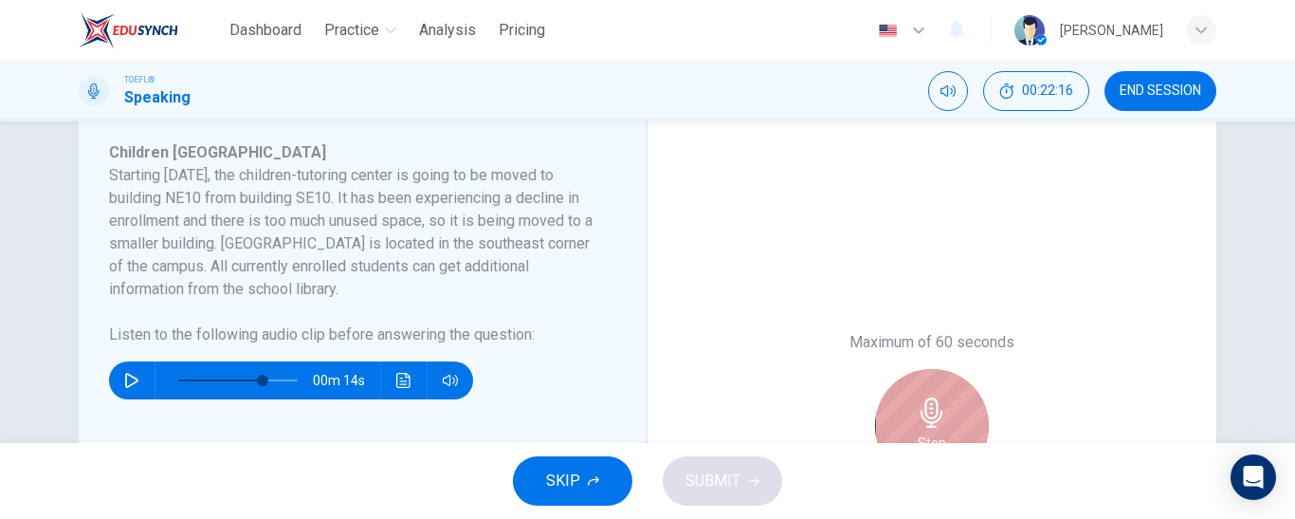
click at [945, 406] on div "Stop" at bounding box center [932, 426] width 114 height 114
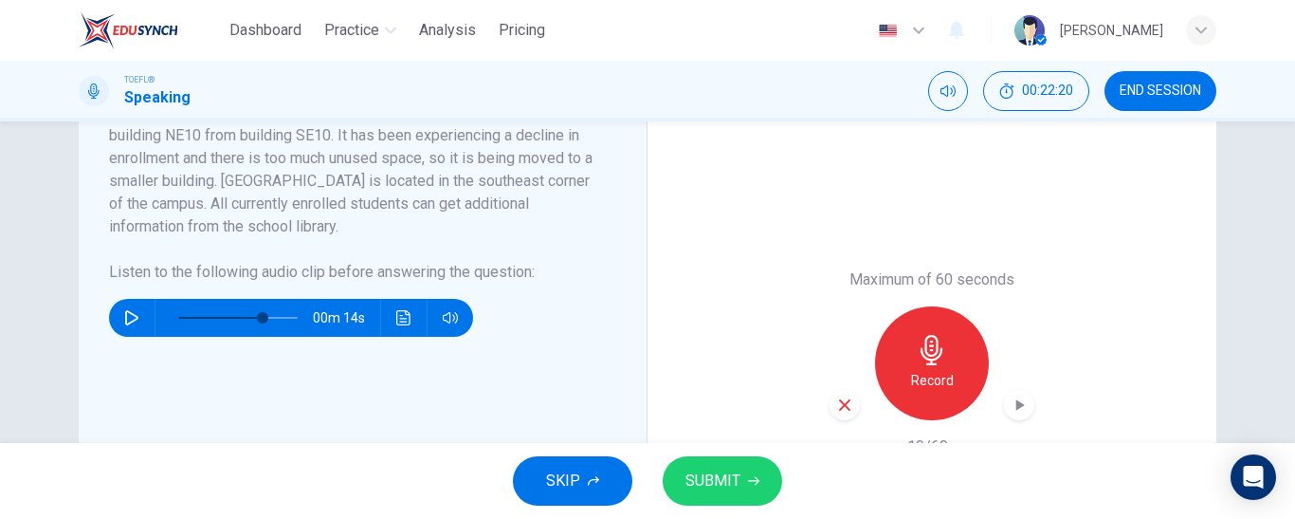
scroll to position [413, 0]
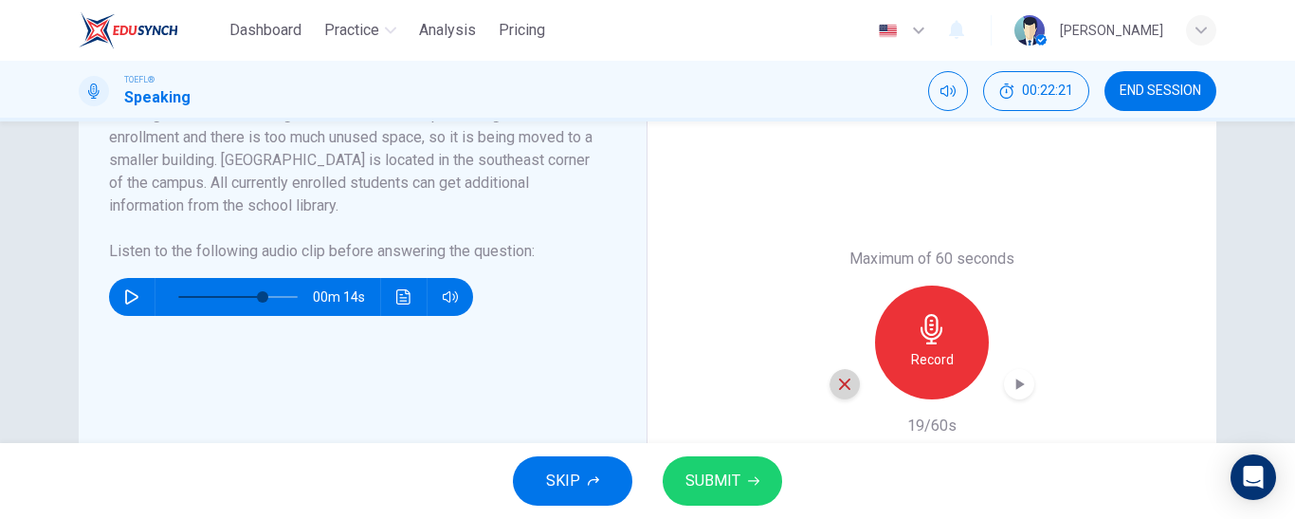
click at [836, 383] on icon "button" at bounding box center [844, 383] width 17 height 17
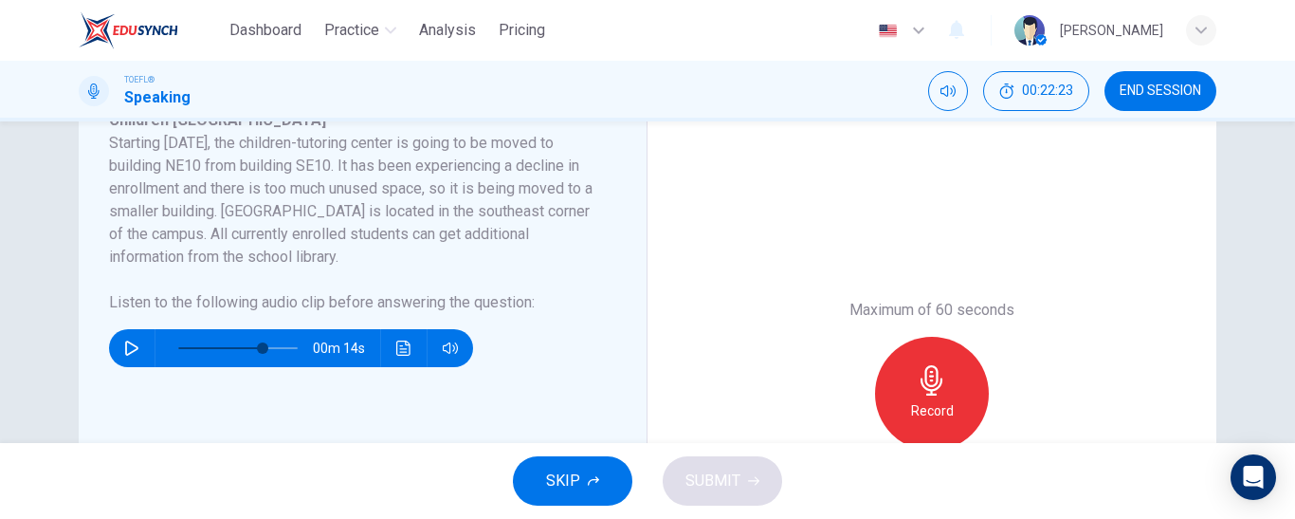
scroll to position [347, 0]
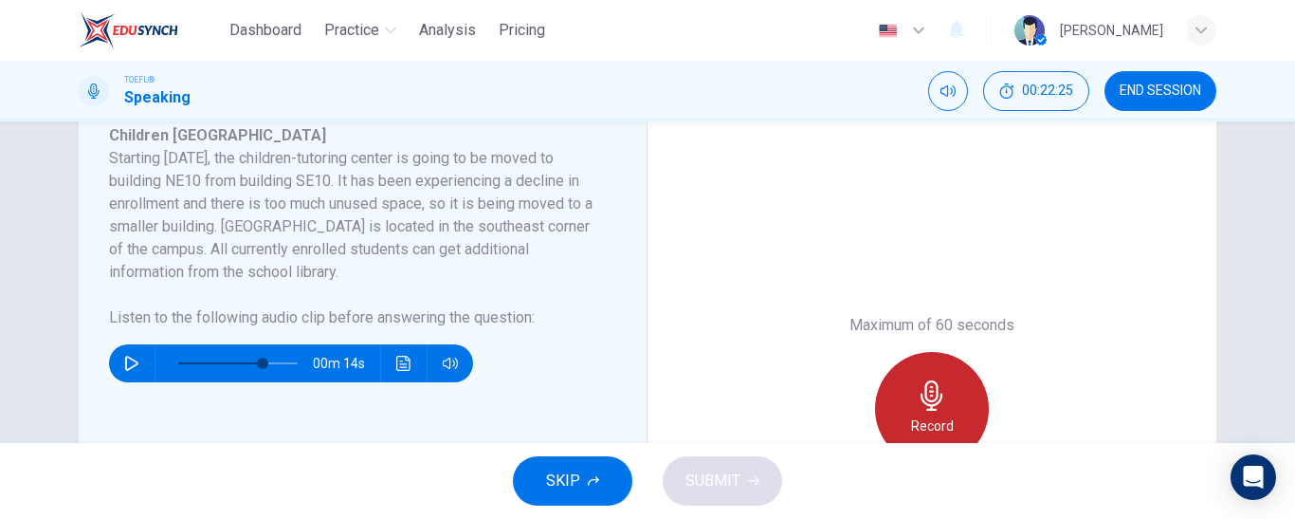
click at [921, 393] on icon "button" at bounding box center [932, 395] width 22 height 30
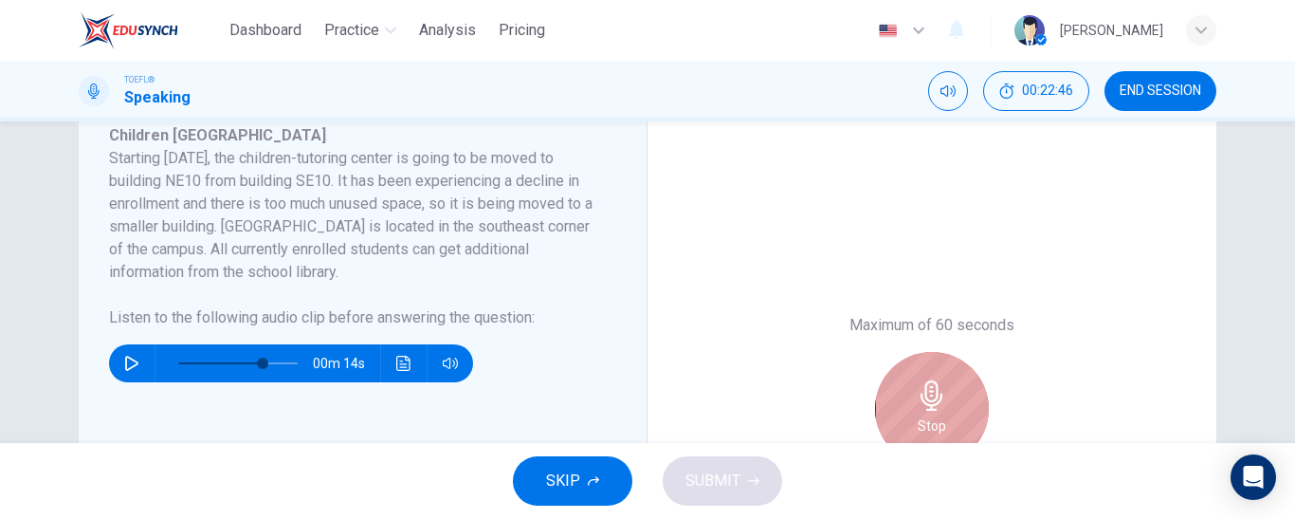
click at [954, 398] on div "Stop" at bounding box center [932, 409] width 114 height 114
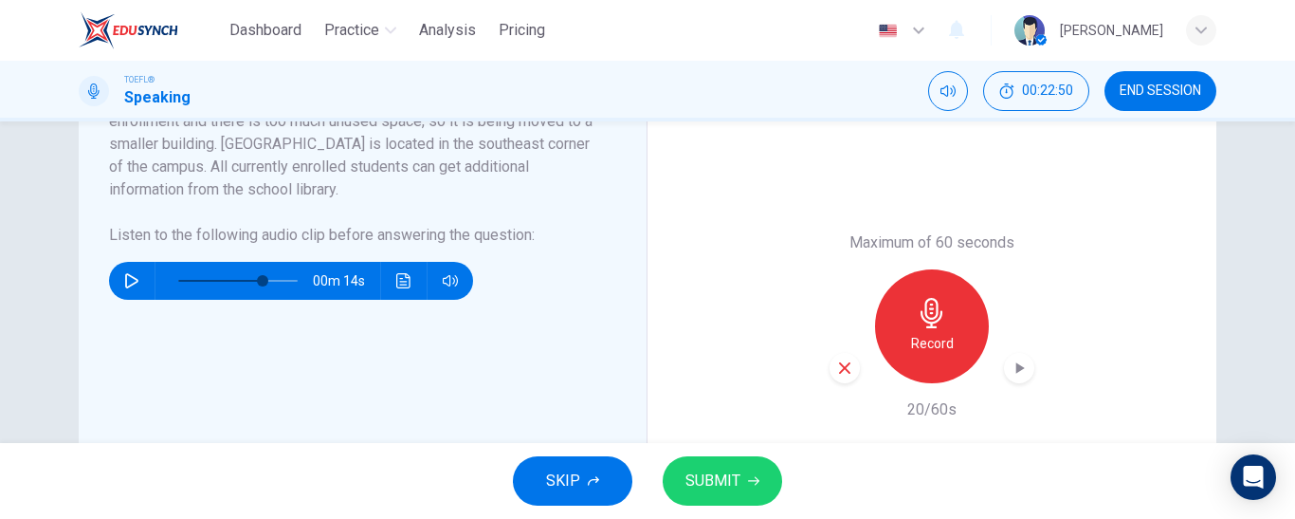
scroll to position [436, 0]
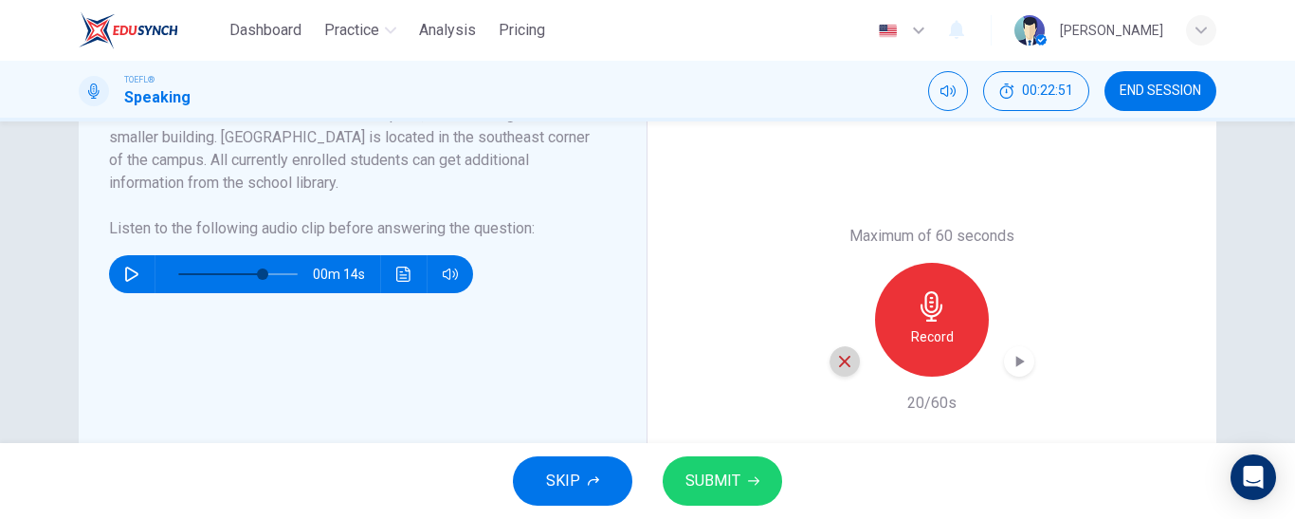
click at [841, 368] on icon "button" at bounding box center [844, 361] width 17 height 17
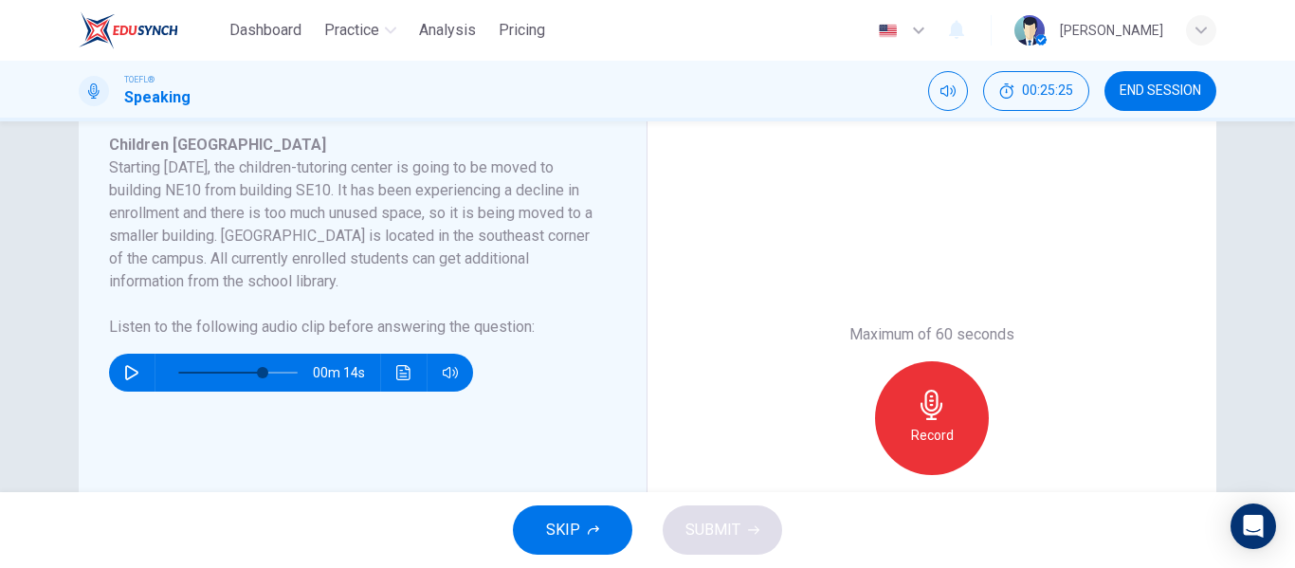
scroll to position [338, 0]
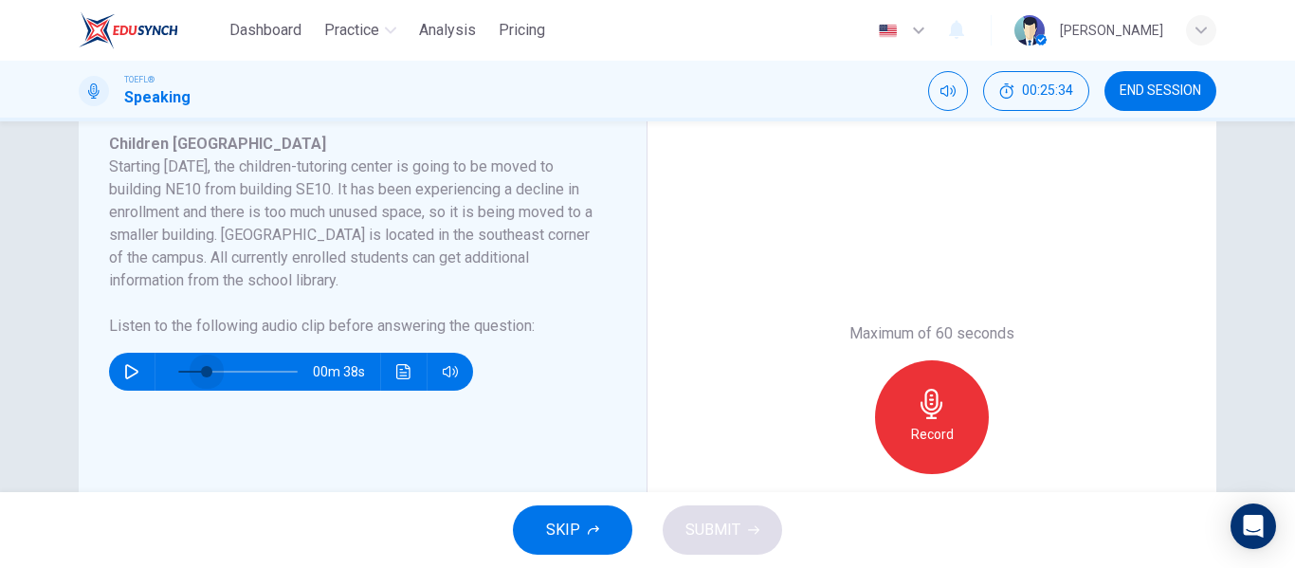
click at [202, 367] on span at bounding box center [237, 371] width 119 height 27
click at [124, 372] on icon "button" at bounding box center [131, 371] width 15 height 15
click at [209, 370] on span at bounding box center [214, 371] width 11 height 11
click at [132, 374] on icon "button" at bounding box center [131, 371] width 13 height 15
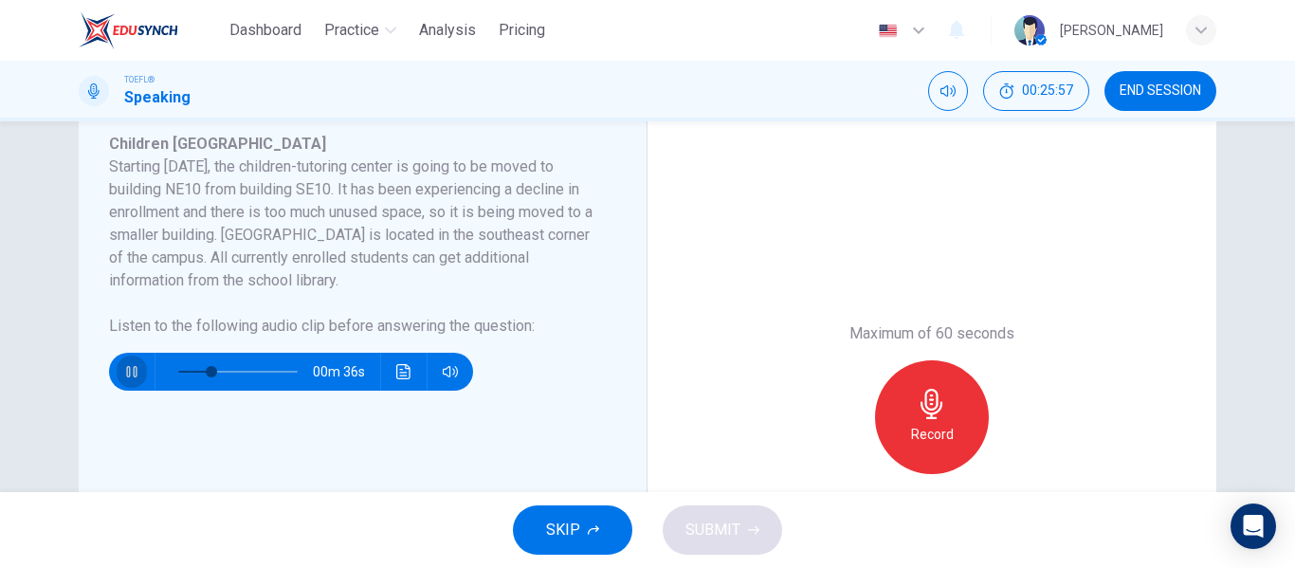
click at [132, 374] on icon "button" at bounding box center [131, 371] width 10 height 11
click at [132, 374] on icon "button" at bounding box center [131, 371] width 13 height 15
click at [124, 374] on icon "button" at bounding box center [131, 371] width 15 height 15
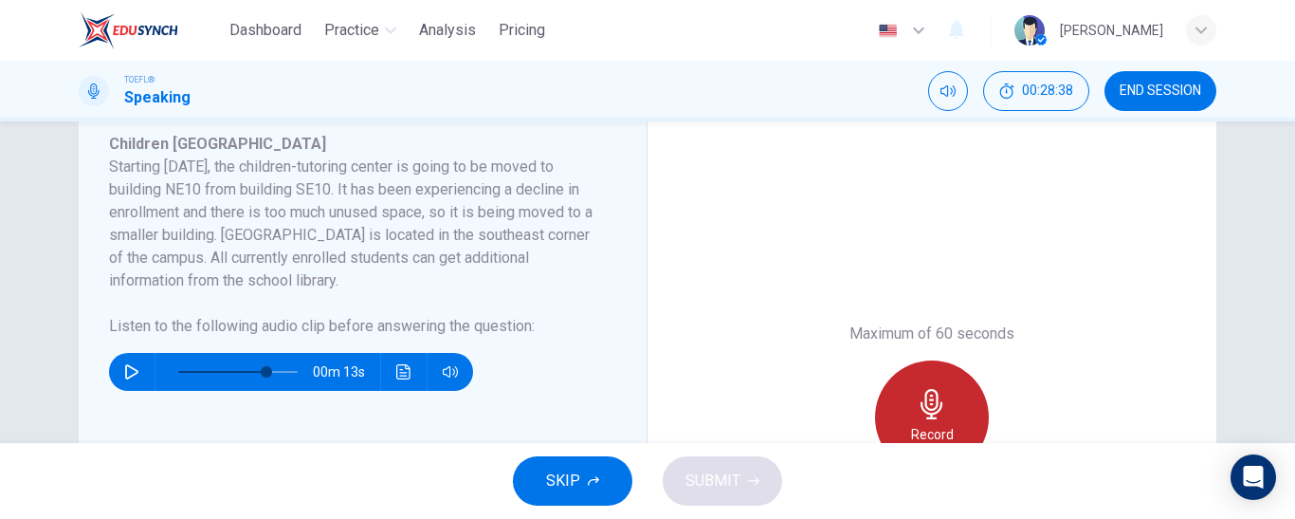
click at [902, 411] on div "Record" at bounding box center [932, 417] width 114 height 114
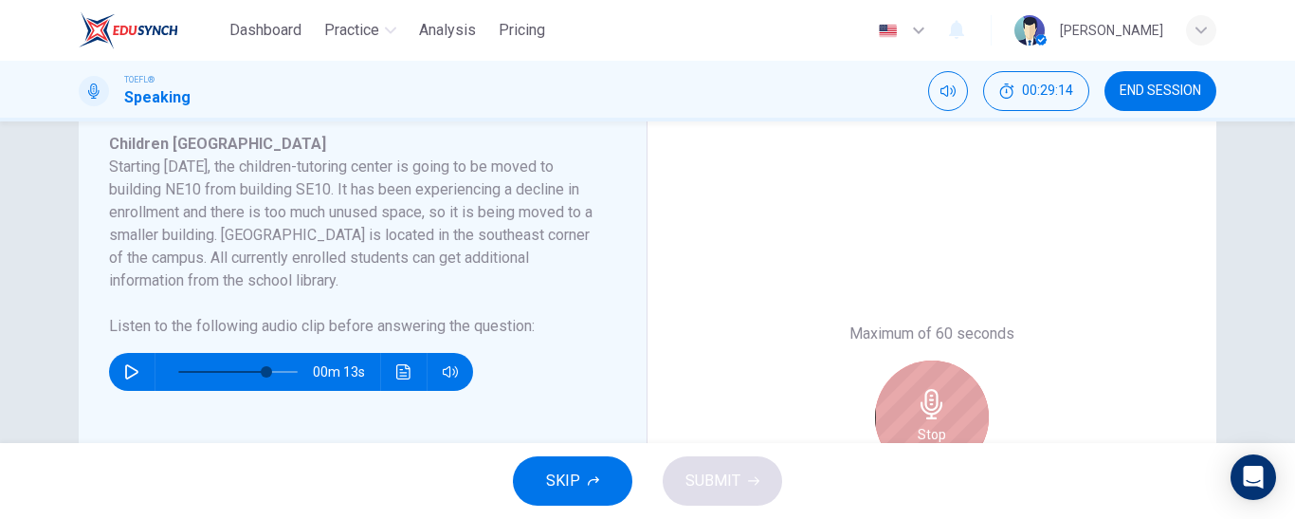
click at [939, 392] on icon "button" at bounding box center [932, 404] width 30 height 30
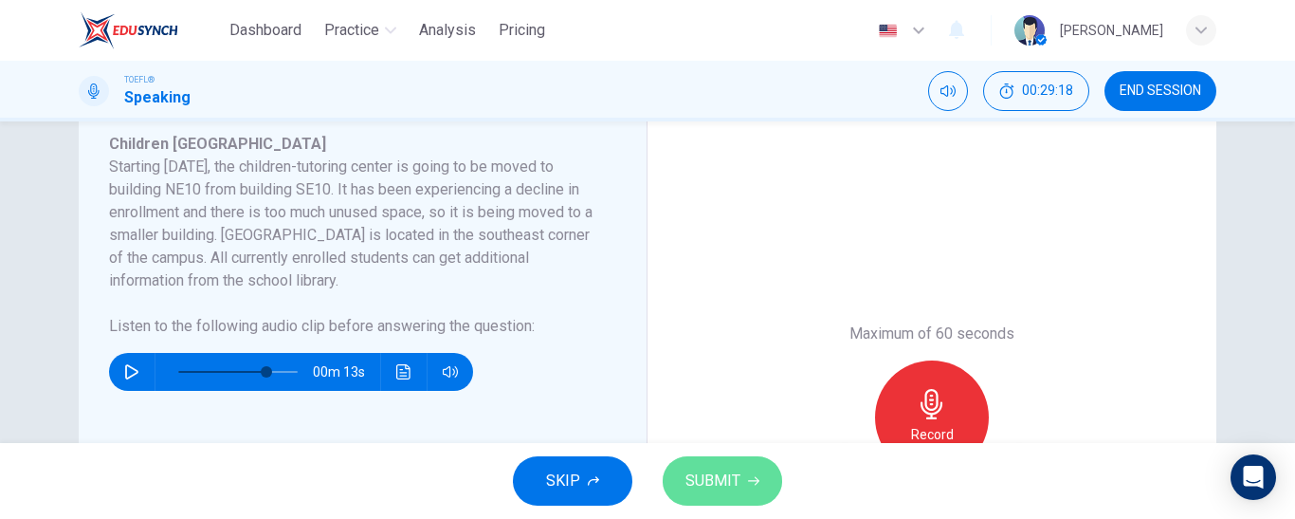
click at [725, 467] on span "SUBMIT" at bounding box center [713, 480] width 55 height 27
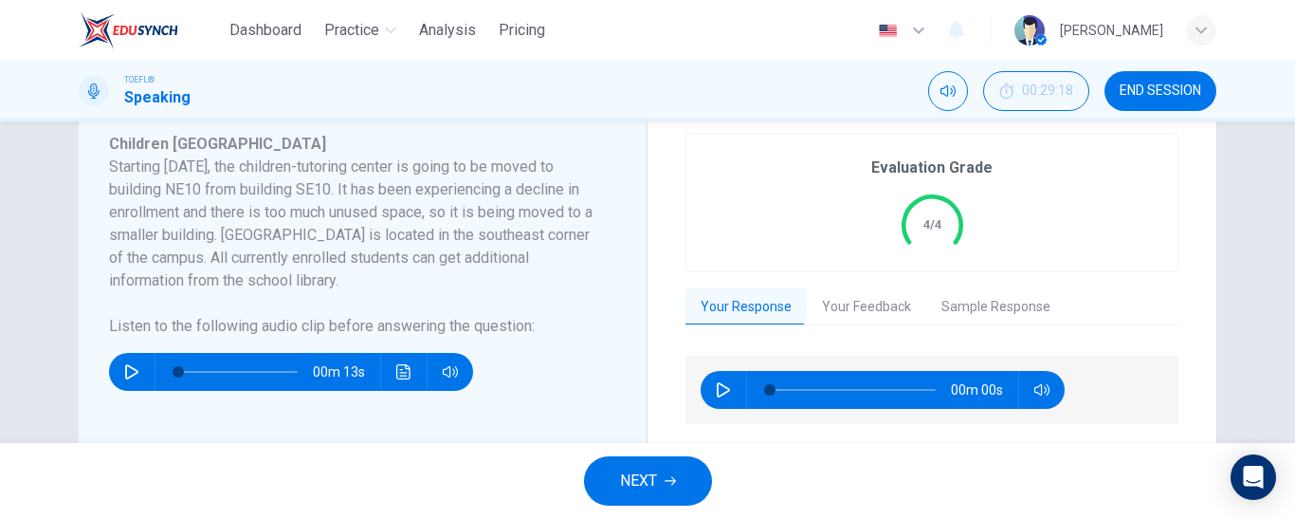
type input "0"
click at [675, 467] on icon "button" at bounding box center [670, 480] width 11 height 11
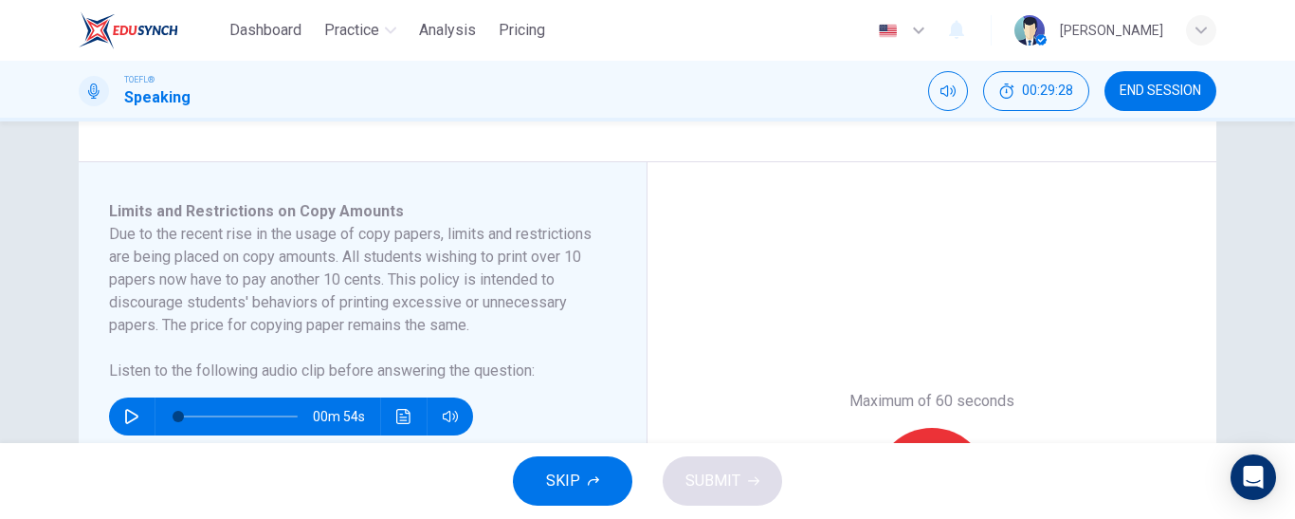
scroll to position [282, 0]
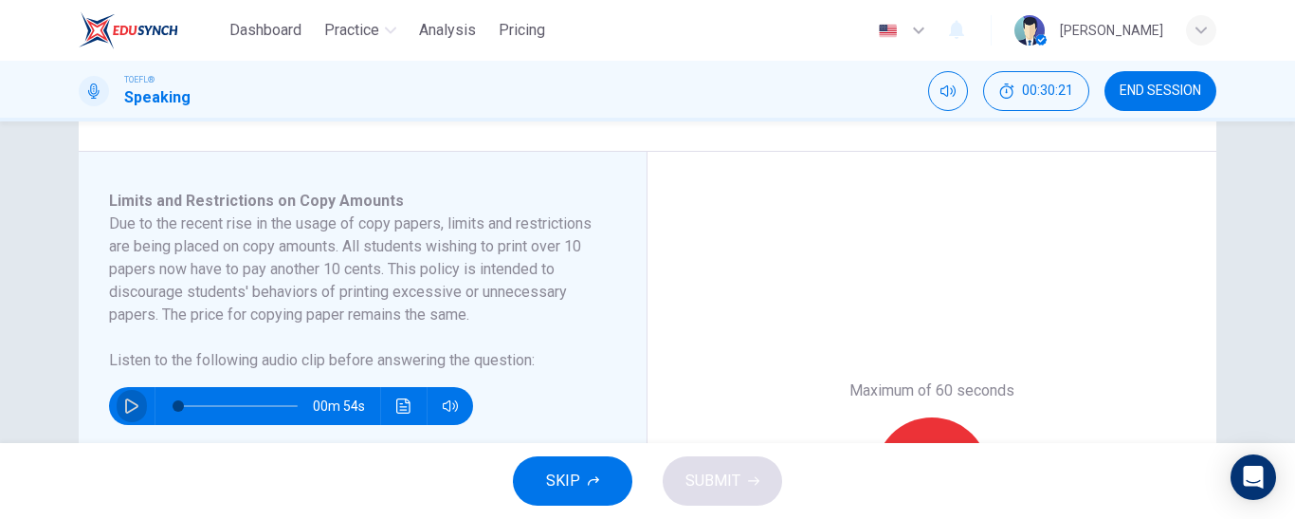
click at [118, 400] on button "button" at bounding box center [132, 406] width 30 height 38
type input "0"
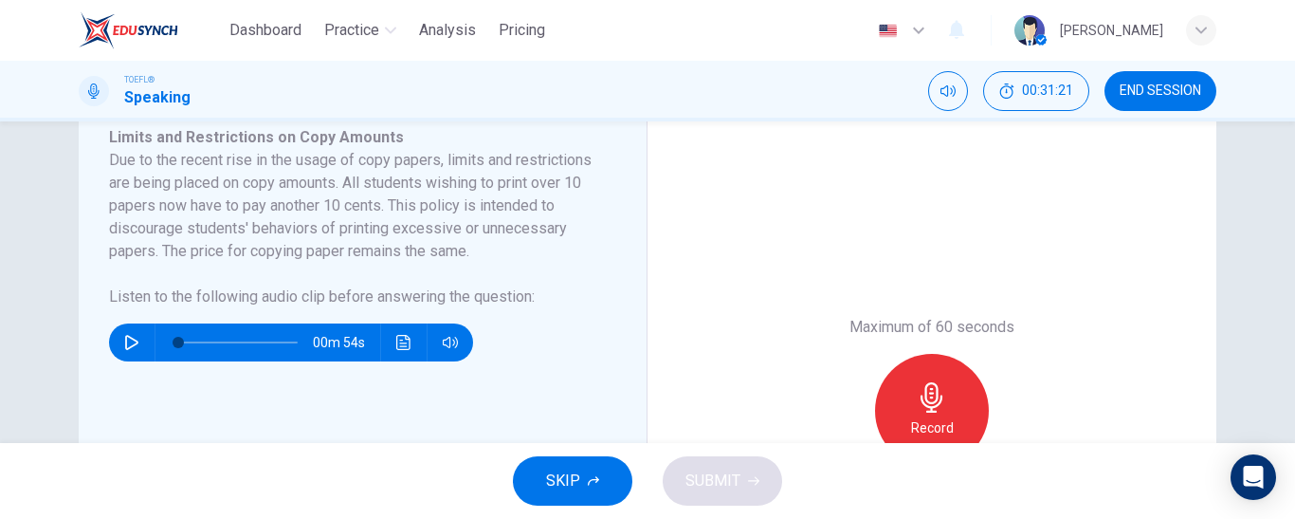
scroll to position [353, 0]
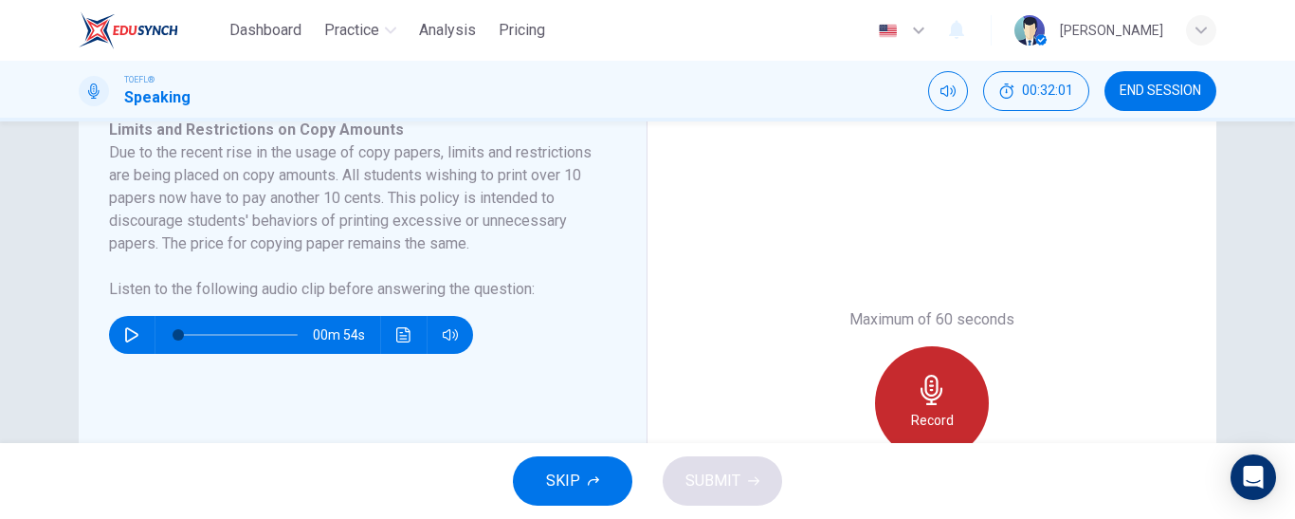
click at [917, 401] on icon "button" at bounding box center [932, 390] width 30 height 30
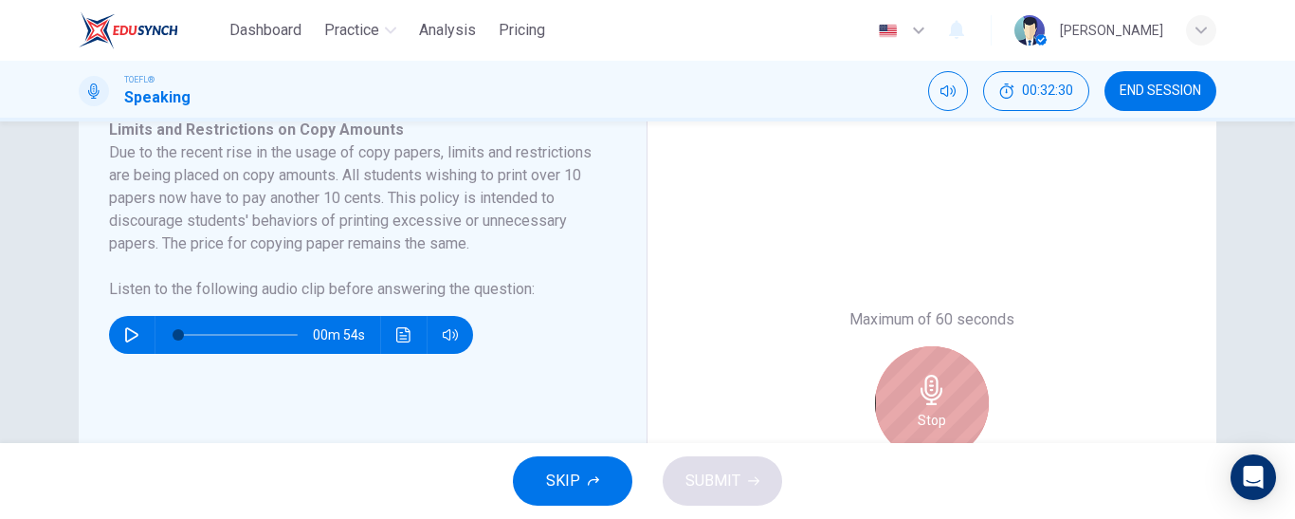
click at [929, 392] on icon "button" at bounding box center [932, 390] width 30 height 30
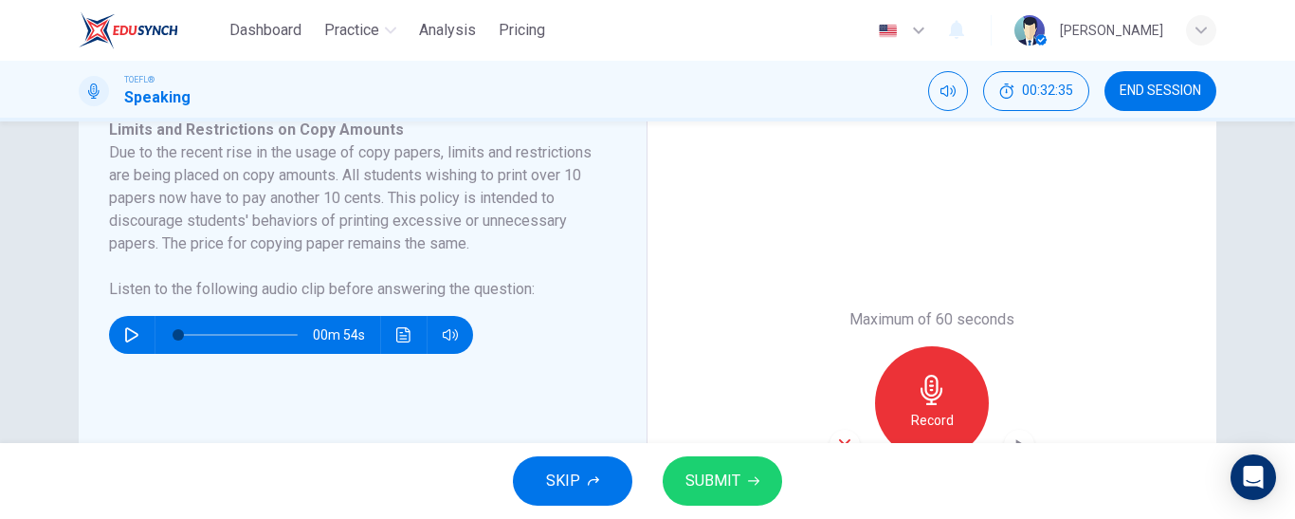
scroll to position [377, 0]
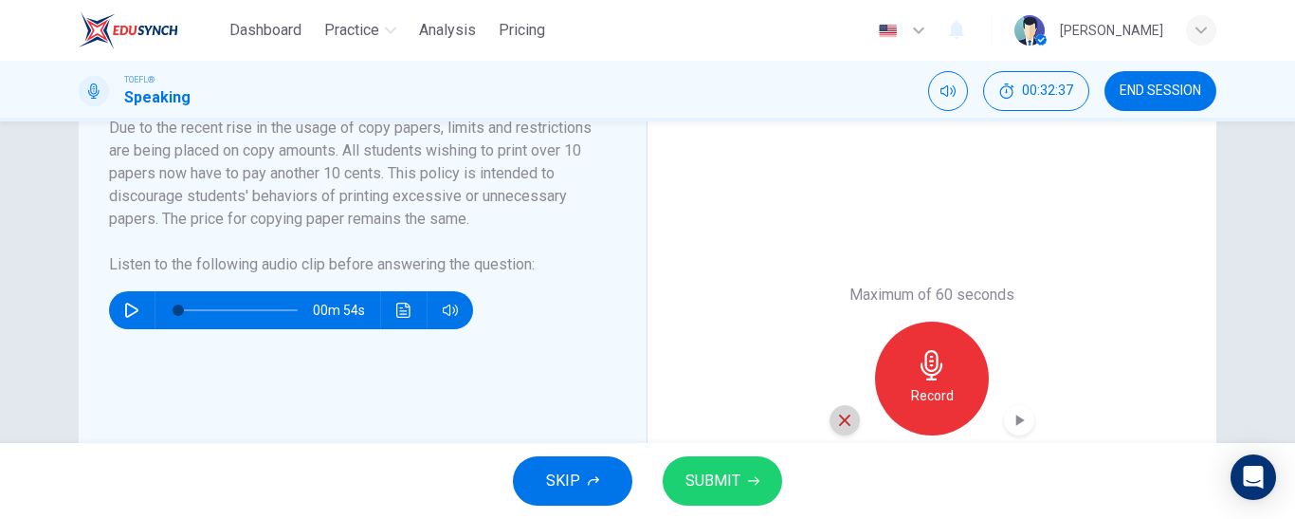
click at [830, 417] on div "button" at bounding box center [845, 420] width 30 height 30
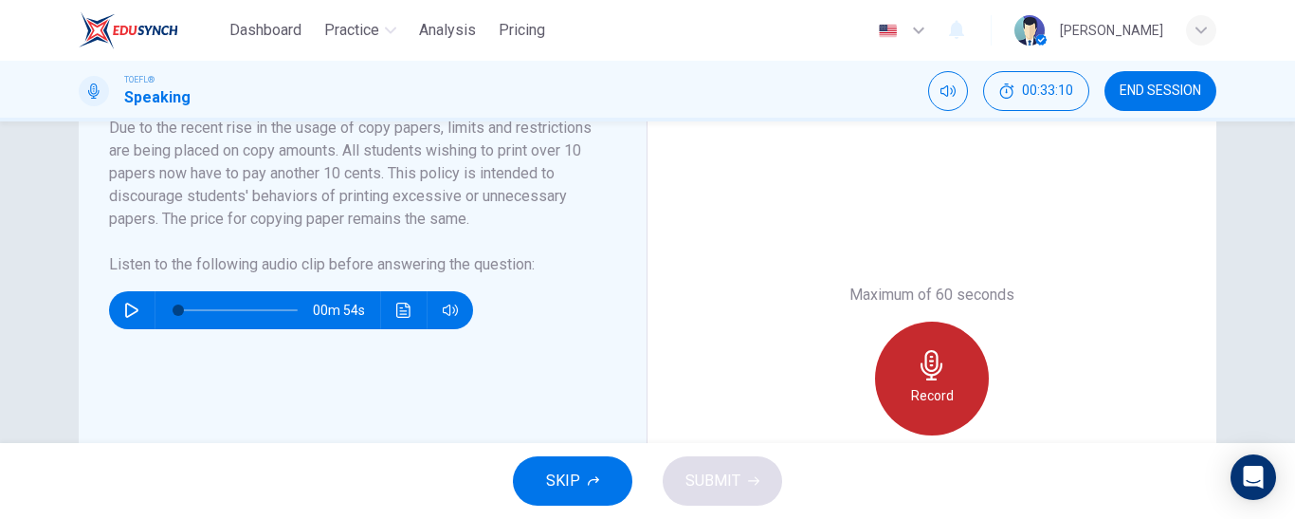
click at [924, 348] on div "Record" at bounding box center [932, 378] width 114 height 114
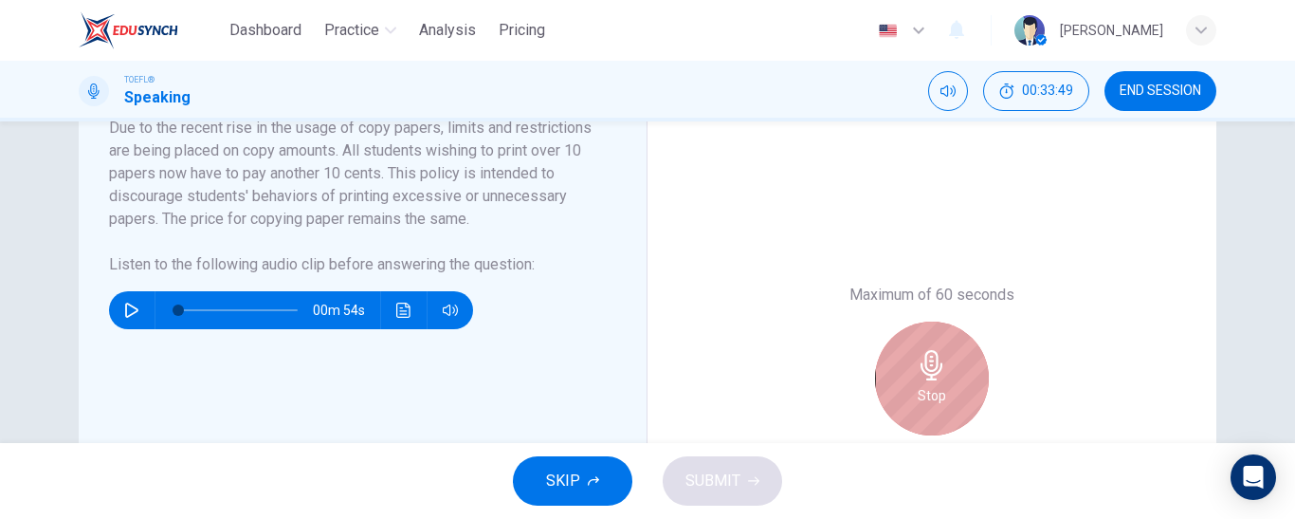
click at [938, 381] on div "Stop" at bounding box center [932, 378] width 114 height 114
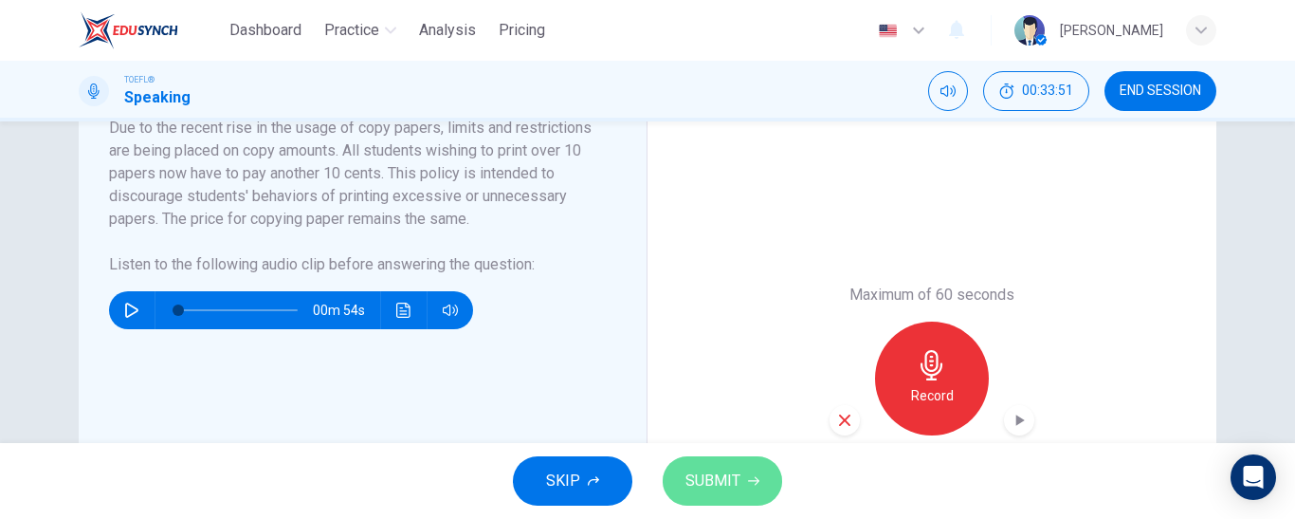
click at [725, 467] on span "SUBMIT" at bounding box center [713, 480] width 55 height 27
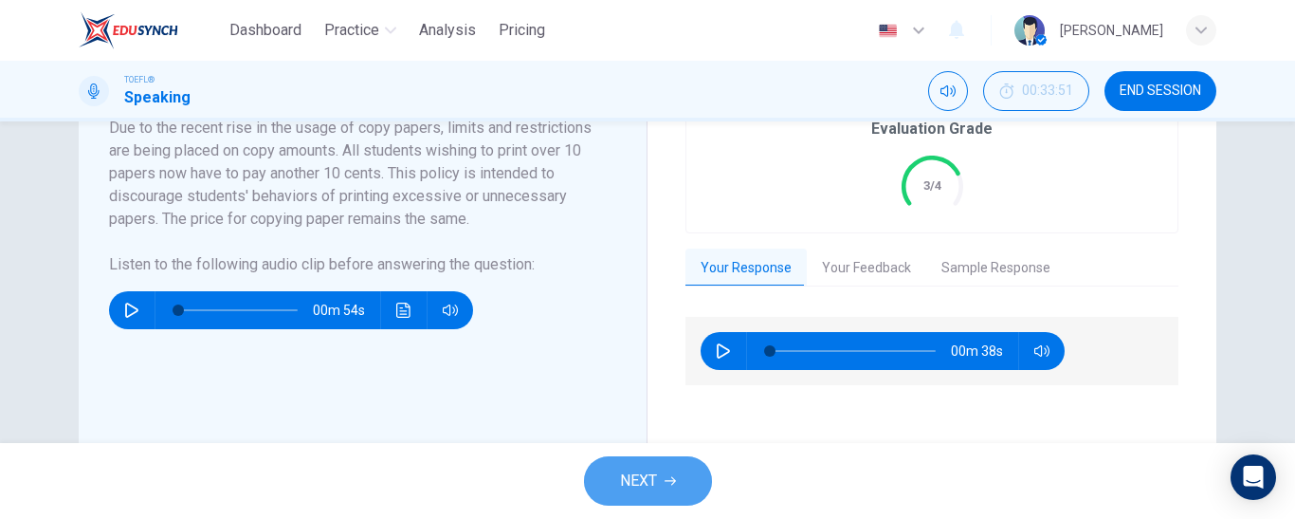
click at [651, 467] on span "NEXT" at bounding box center [638, 480] width 37 height 27
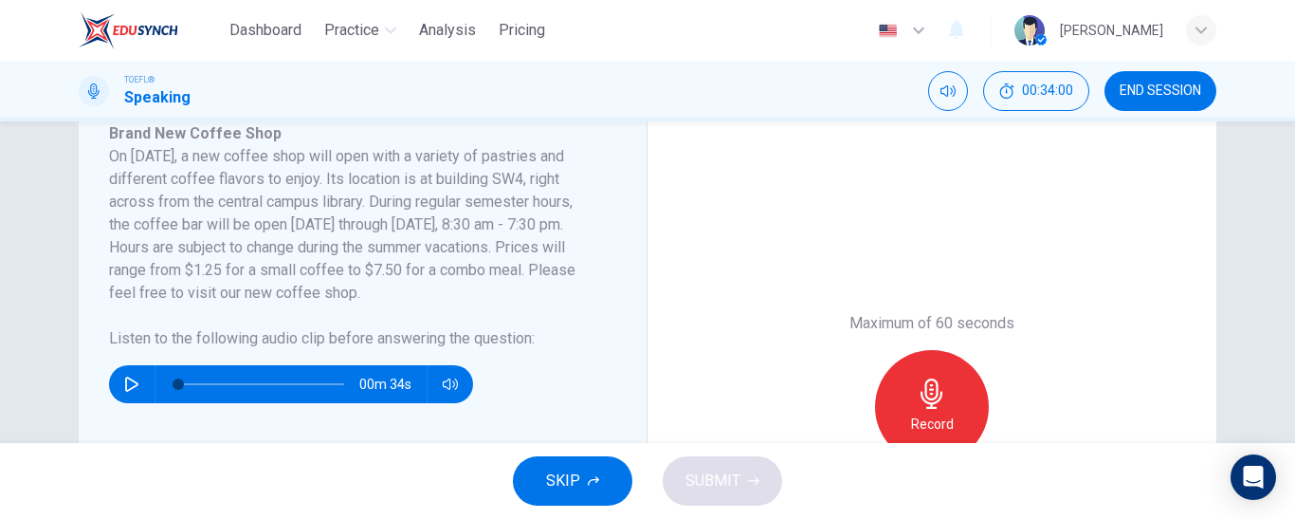
scroll to position [340, 0]
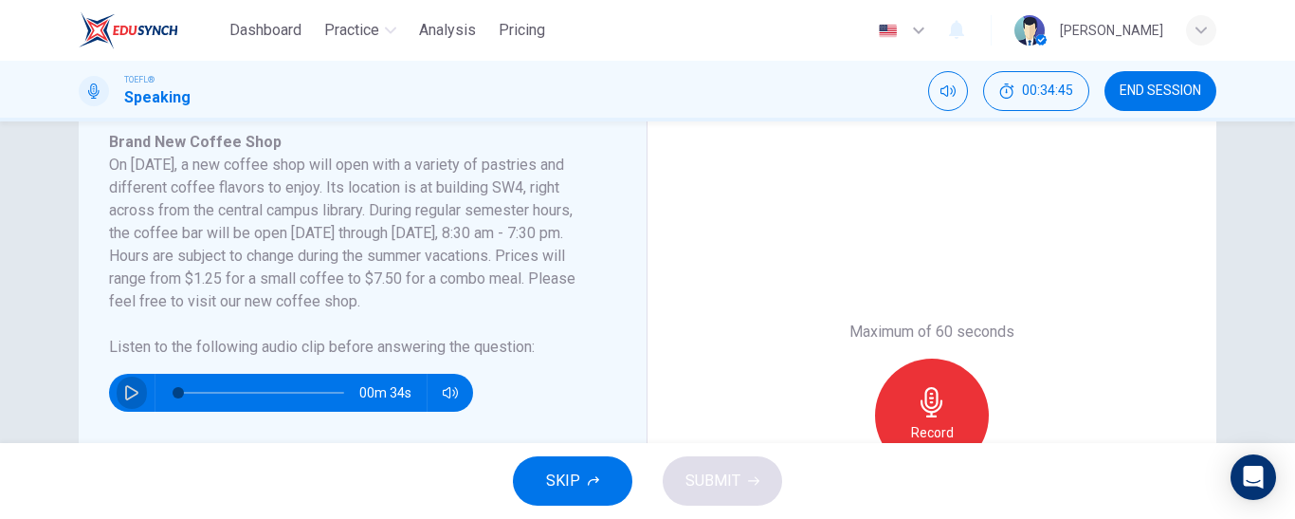
click at [125, 394] on icon "button" at bounding box center [131, 392] width 13 height 15
type input "0"
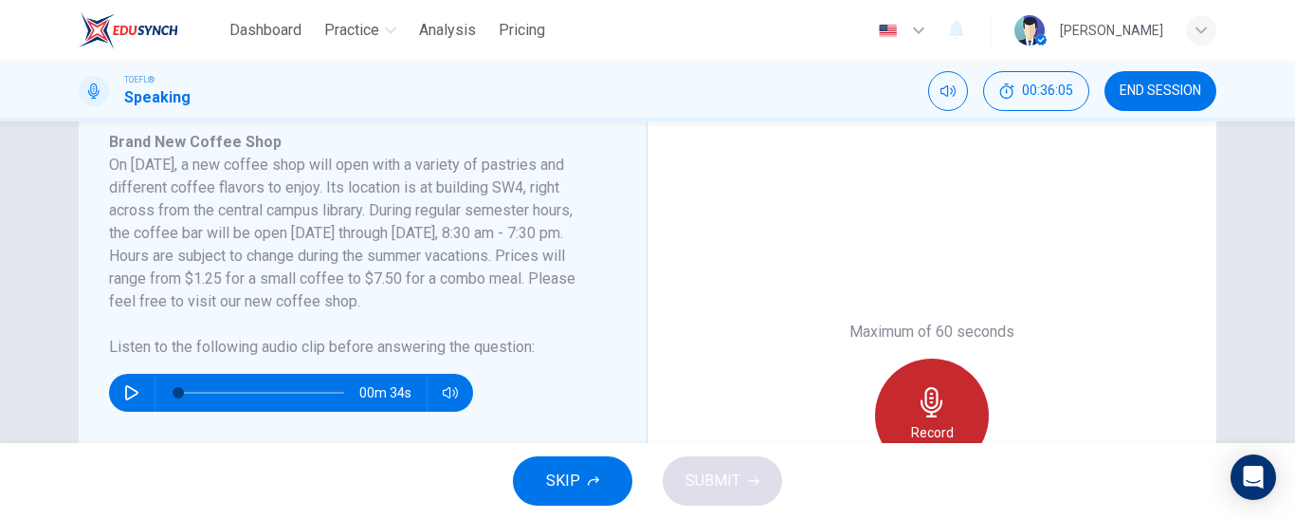
click at [918, 408] on icon "button" at bounding box center [932, 402] width 30 height 30
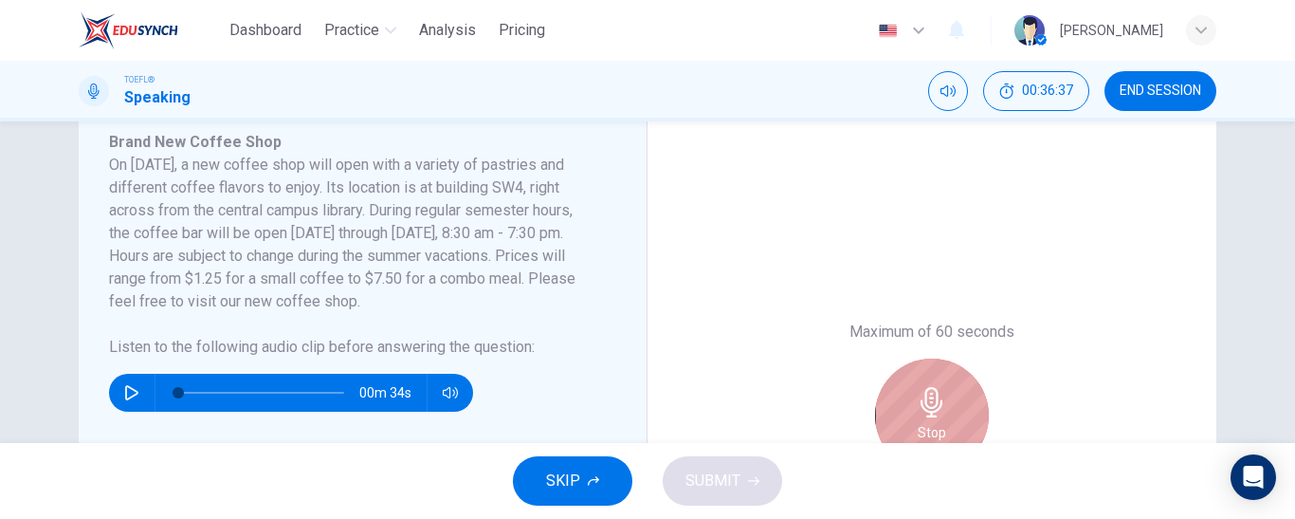
click at [963, 411] on div "Stop" at bounding box center [932, 415] width 114 height 114
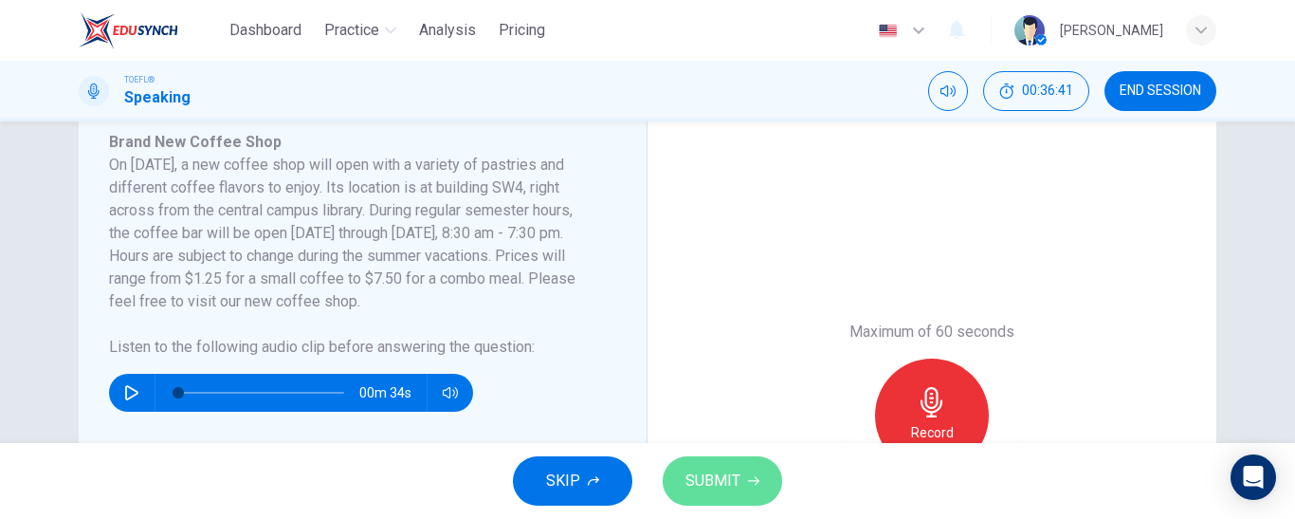
click at [713, 467] on span "SUBMIT" at bounding box center [713, 480] width 55 height 27
